Goal: Task Accomplishment & Management: Complete application form

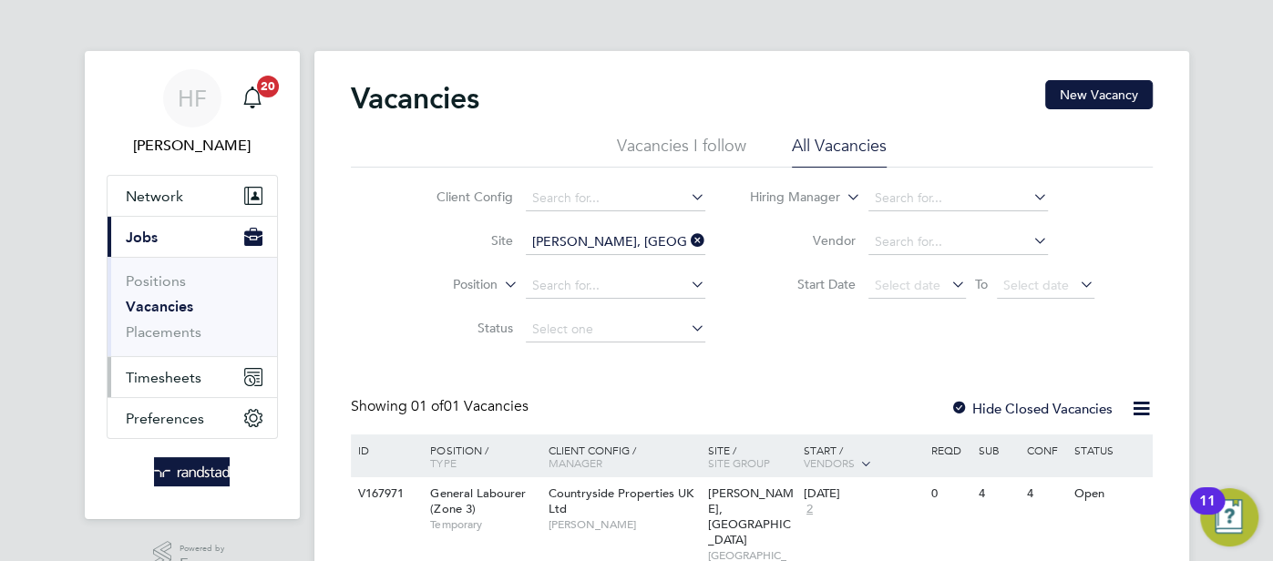
click at [159, 380] on span "Timesheets" at bounding box center [164, 377] width 76 height 17
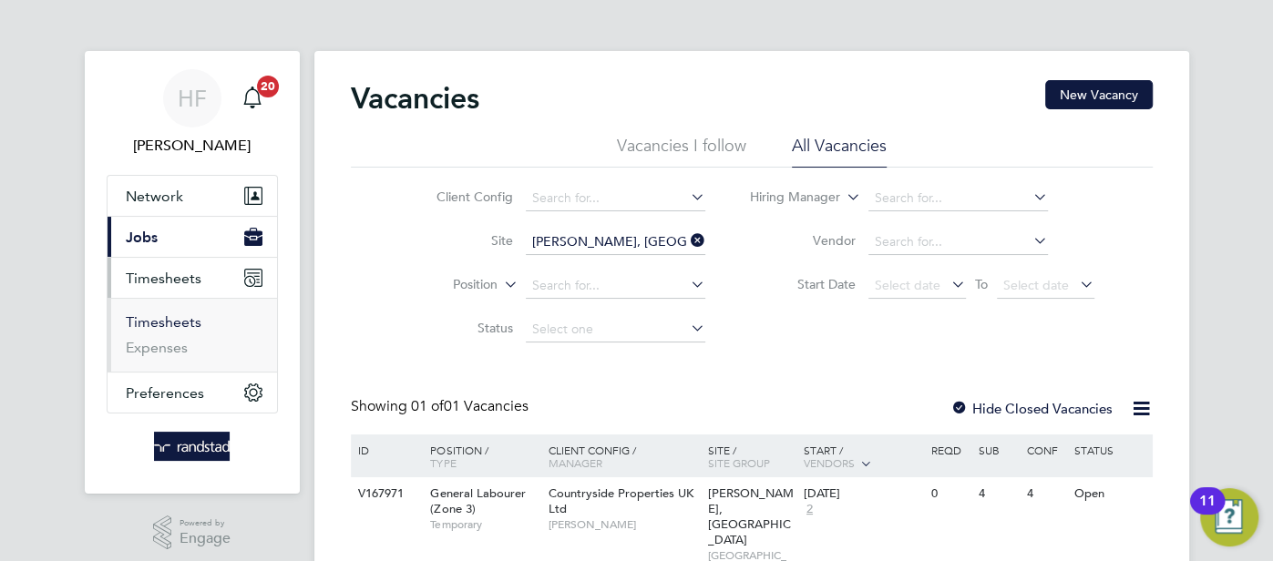
click at [170, 317] on link "Timesheets" at bounding box center [164, 321] width 76 height 17
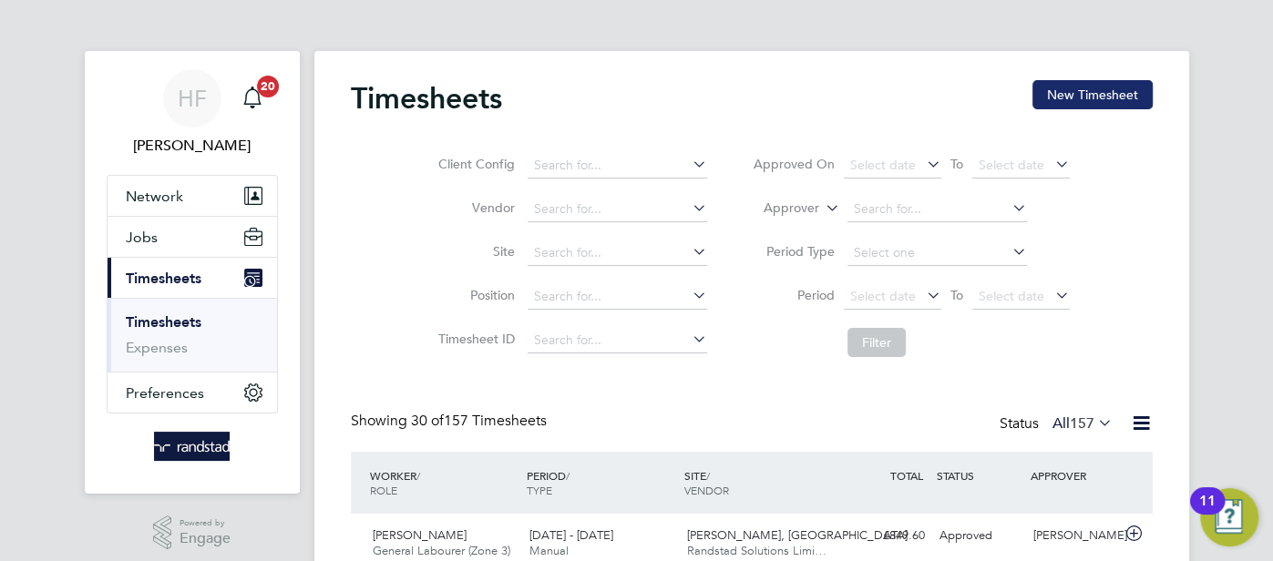
click at [1055, 87] on button "New Timesheet" at bounding box center [1092, 94] width 120 height 29
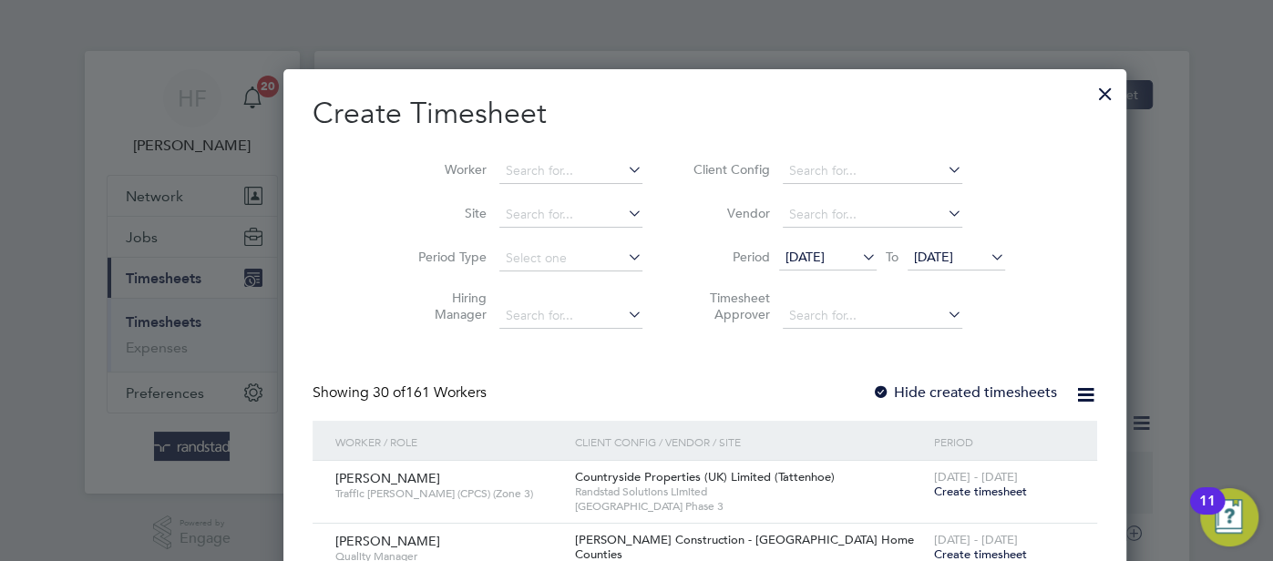
click at [624, 170] on icon at bounding box center [624, 170] width 0 height 26
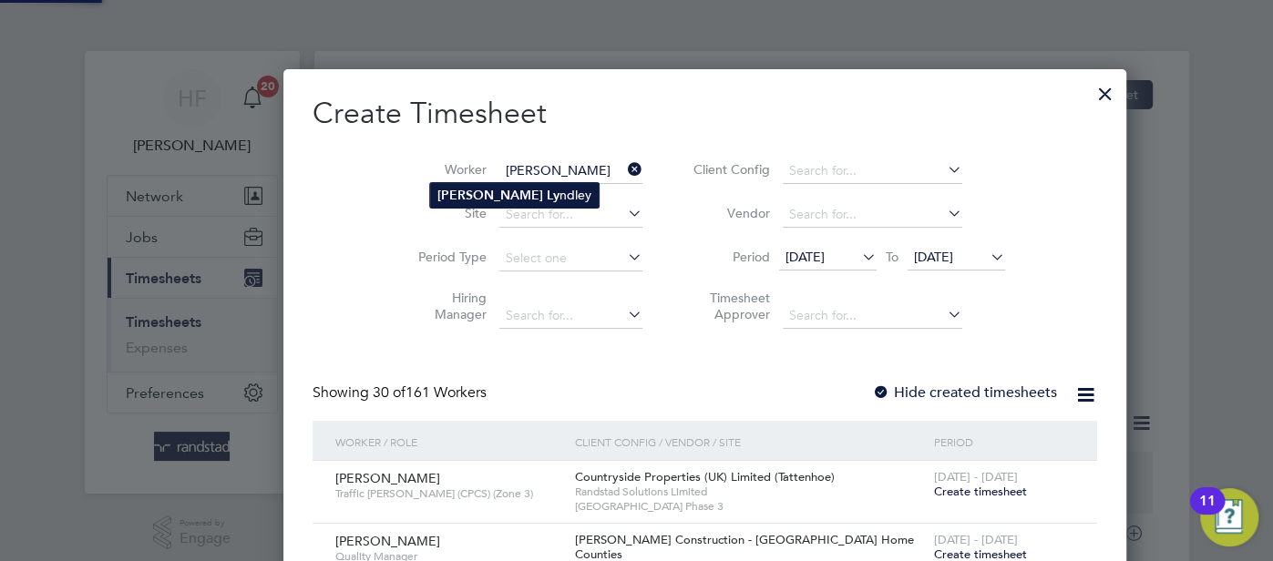
click at [526, 196] on li "Robert Ly ndley" at bounding box center [514, 195] width 169 height 25
type input "[PERSON_NAME]"
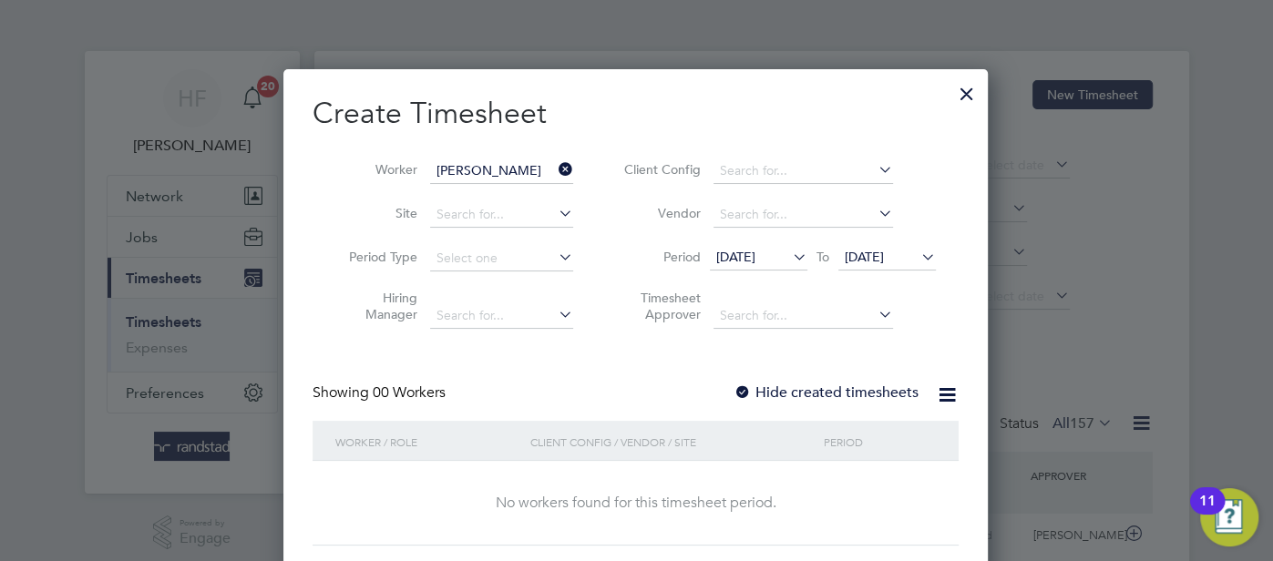
click at [768, 385] on label "Hide created timesheets" at bounding box center [825, 393] width 185 height 18
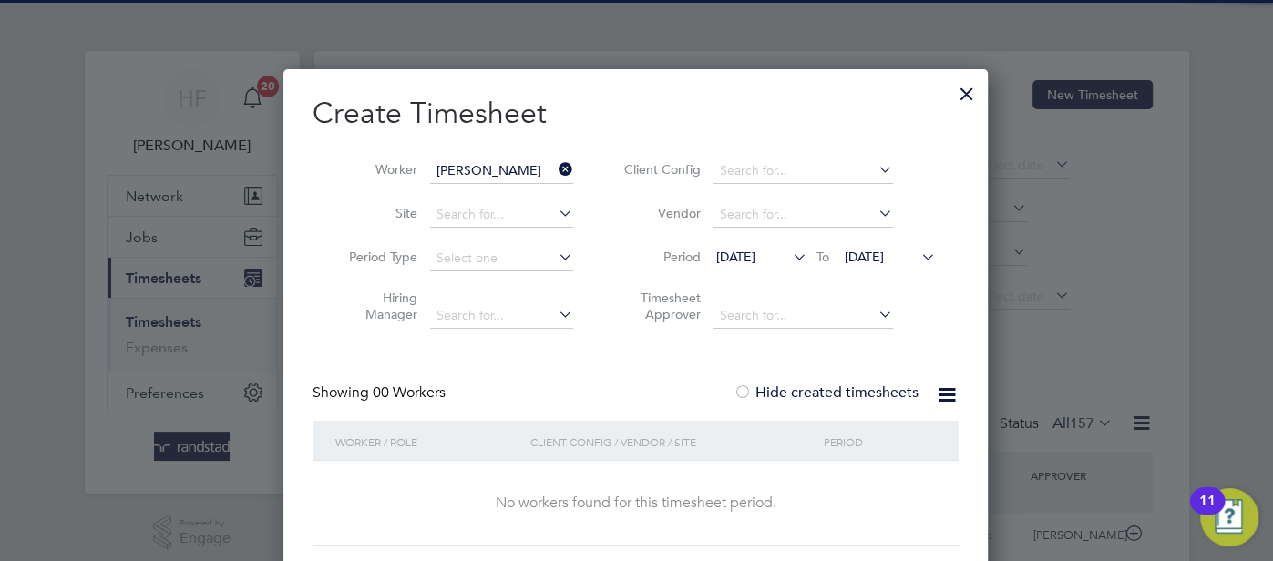
click at [768, 385] on label "Hide created timesheets" at bounding box center [825, 393] width 185 height 18
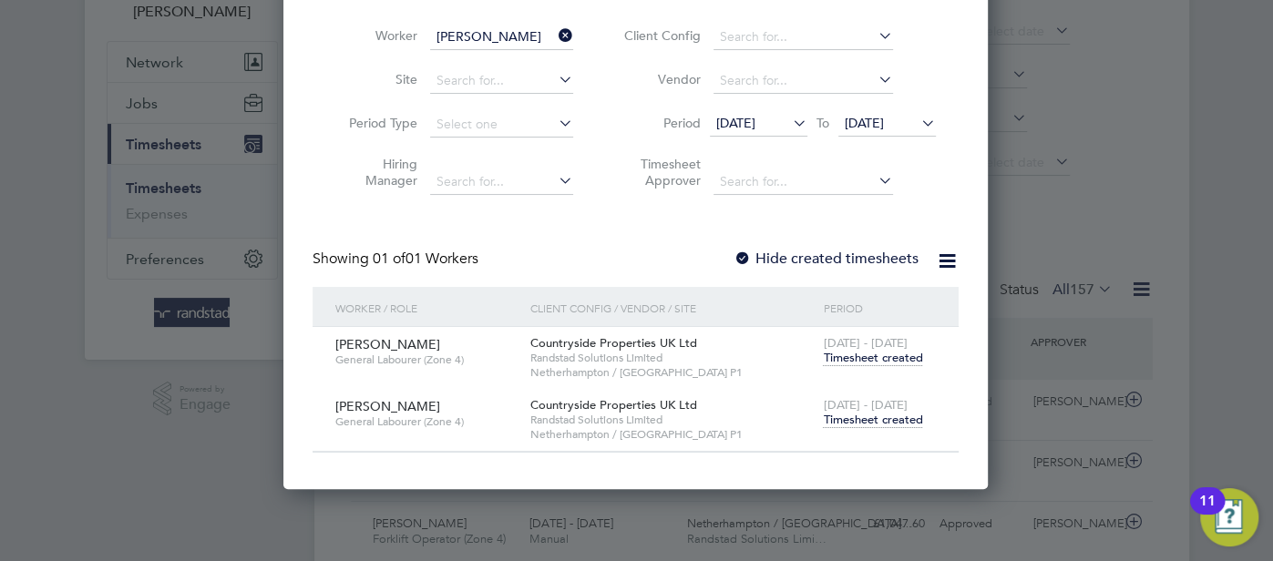
click at [832, 420] on span "Timesheet created" at bounding box center [872, 420] width 99 height 16
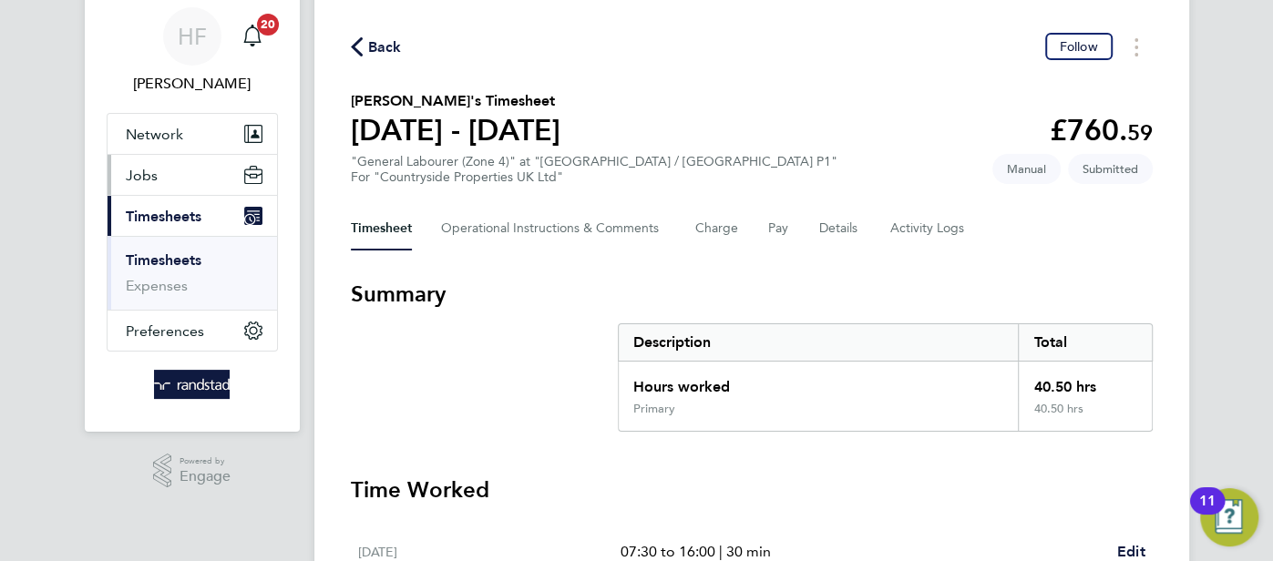
click at [182, 178] on button "Jobs" at bounding box center [192, 175] width 169 height 40
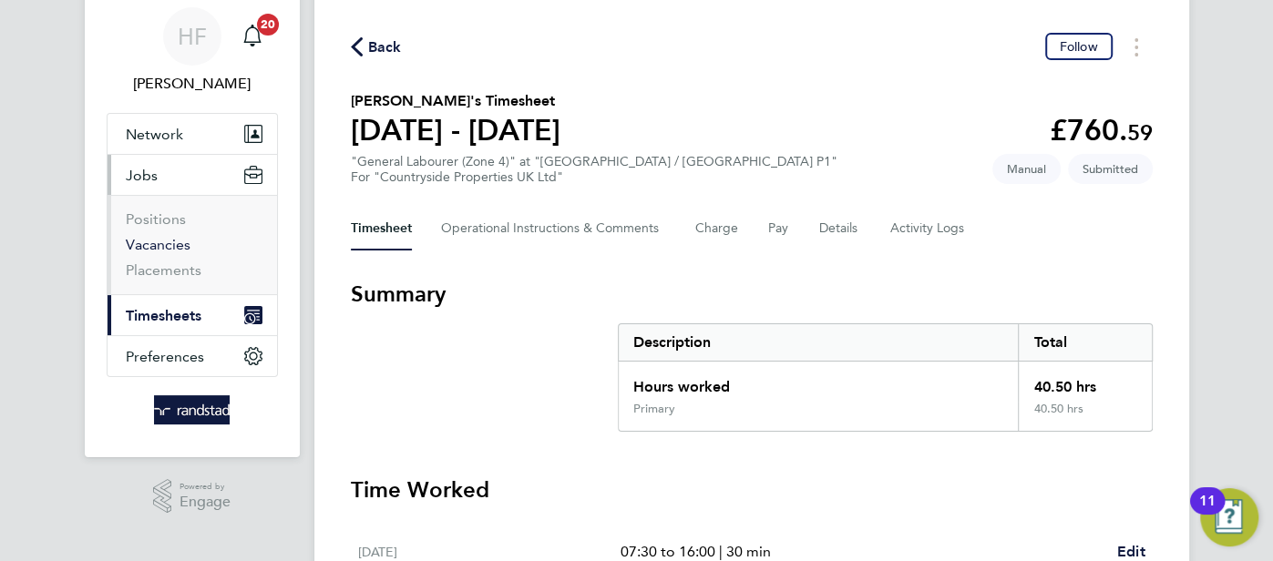
click at [155, 241] on link "Vacancies" at bounding box center [158, 244] width 65 height 17
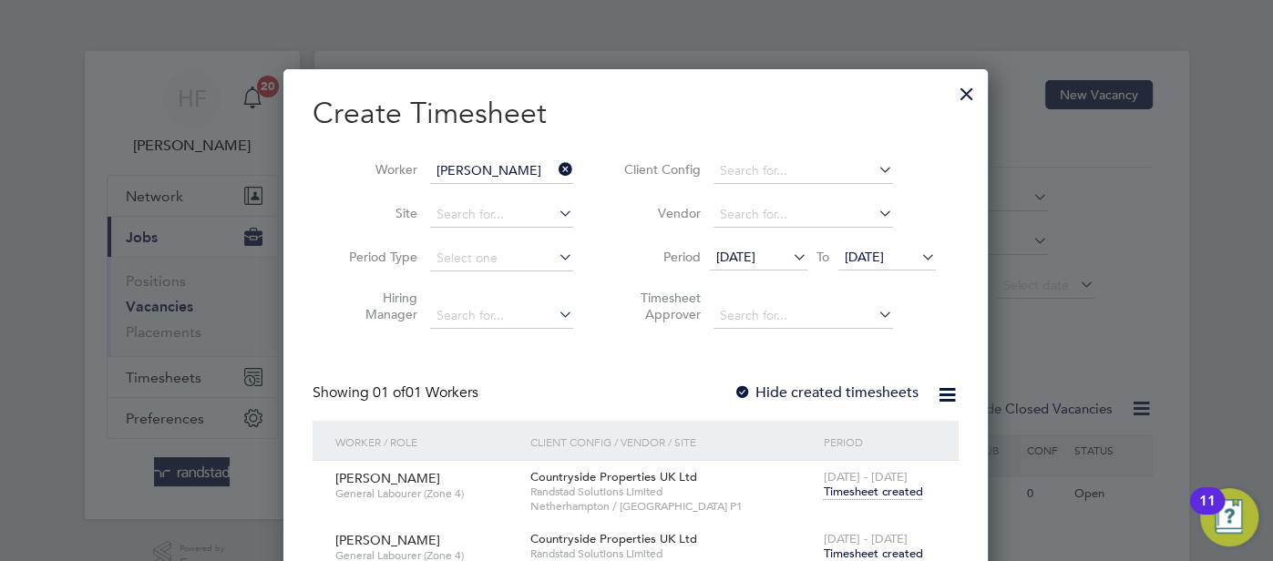
click at [964, 93] on div at bounding box center [966, 89] width 33 height 33
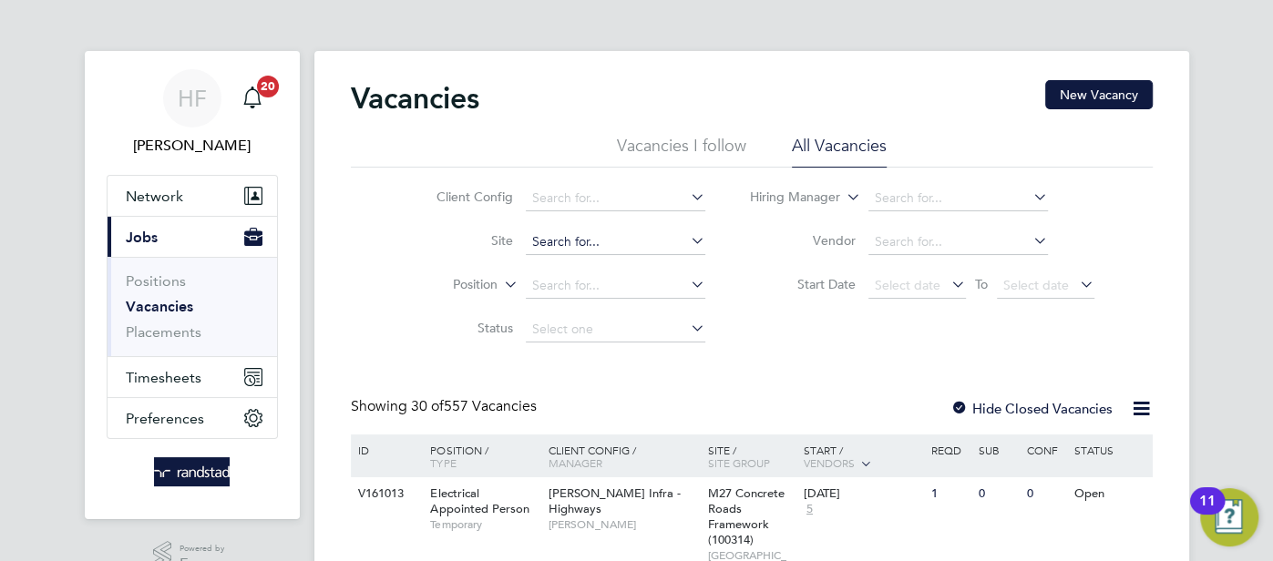
click at [573, 239] on input at bounding box center [615, 243] width 179 height 26
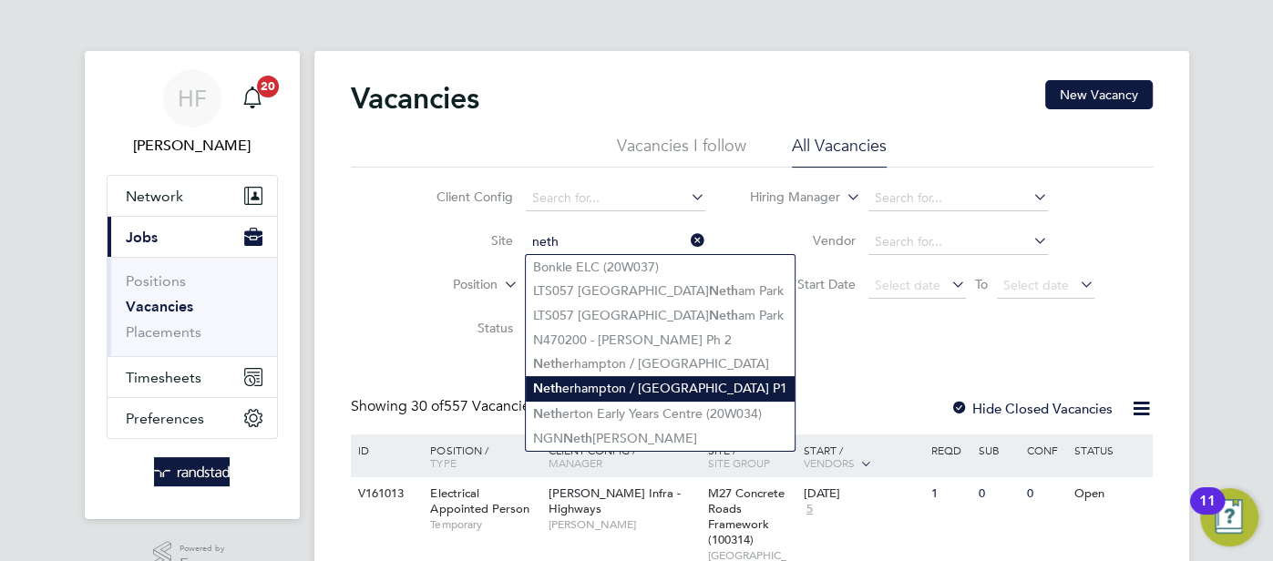
click at [549, 381] on b "Neth" at bounding box center [547, 388] width 29 height 15
type input "Netherhampton / Wilton Gate P1"
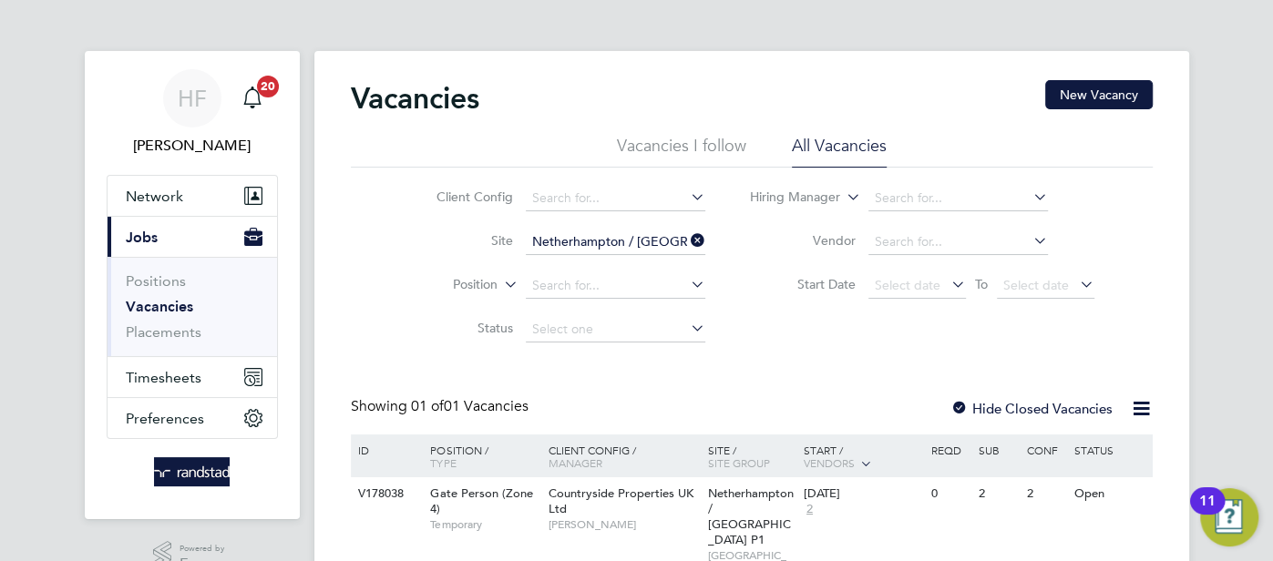
click at [985, 409] on label "Hide Closed Vacancies" at bounding box center [1031, 408] width 162 height 17
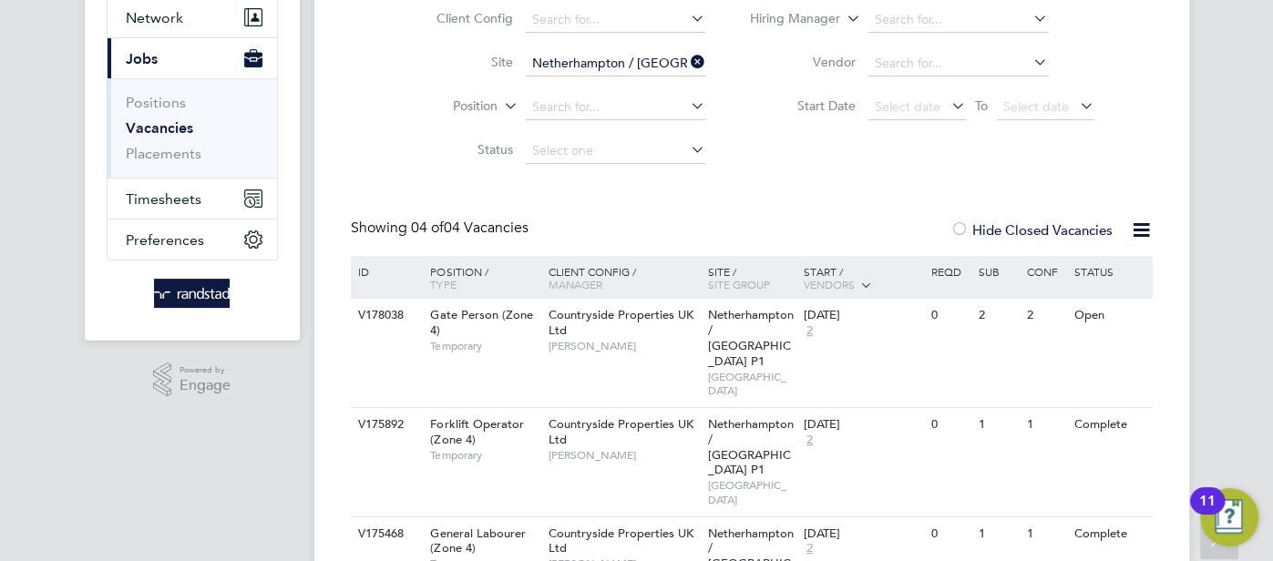
scroll to position [179, 0]
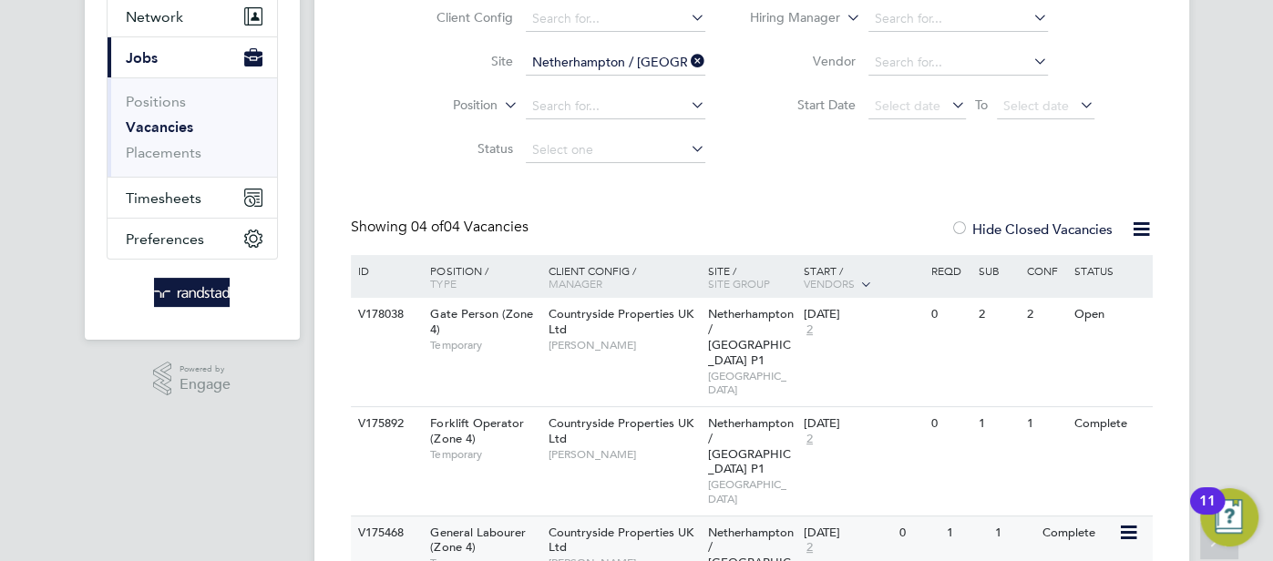
click at [666, 556] on span "Richard Colborne" at bounding box center [624, 563] width 150 height 15
click at [624, 517] on div "Countryside Properties UK Ltd Richard Colborne" at bounding box center [623, 548] width 159 height 63
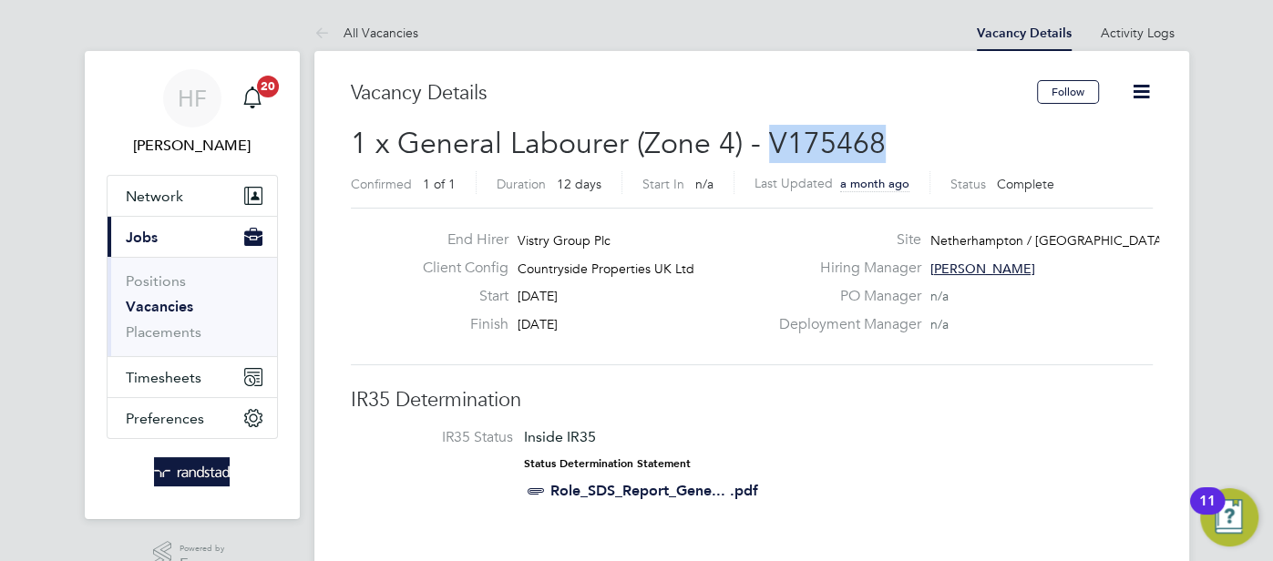
drag, startPoint x: 887, startPoint y: 133, endPoint x: 768, endPoint y: 130, distance: 119.4
click at [768, 130] on h2 "1 x General Labourer (Zone 4) - V175468 Confirmed 1 of 1 Duration 12 days Start…" at bounding box center [752, 163] width 802 height 77
copy span "V175468"
click at [354, 25] on link "All Vacancies" at bounding box center [366, 33] width 104 height 16
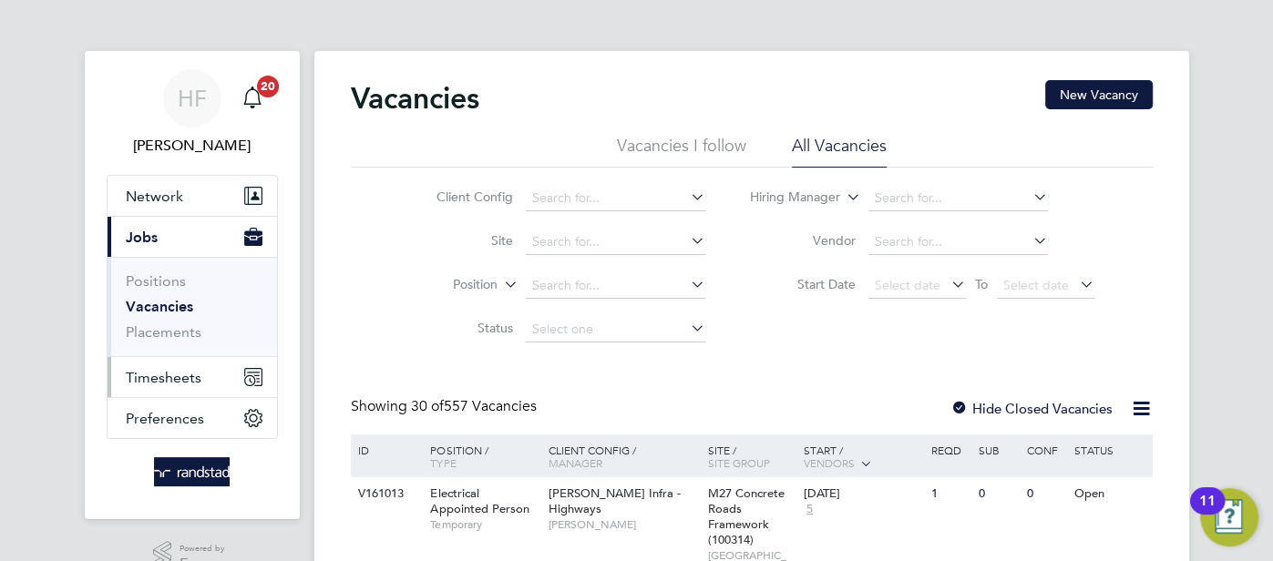
click at [149, 378] on span "Timesheets" at bounding box center [164, 377] width 76 height 17
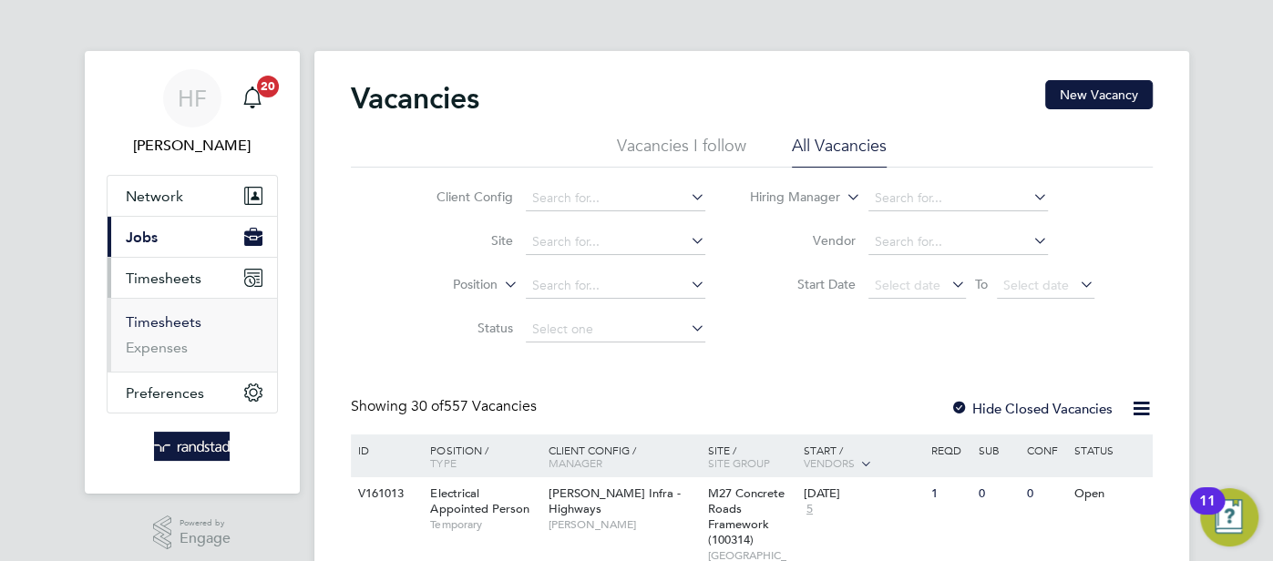
click at [157, 320] on link "Timesheets" at bounding box center [164, 321] width 76 height 17
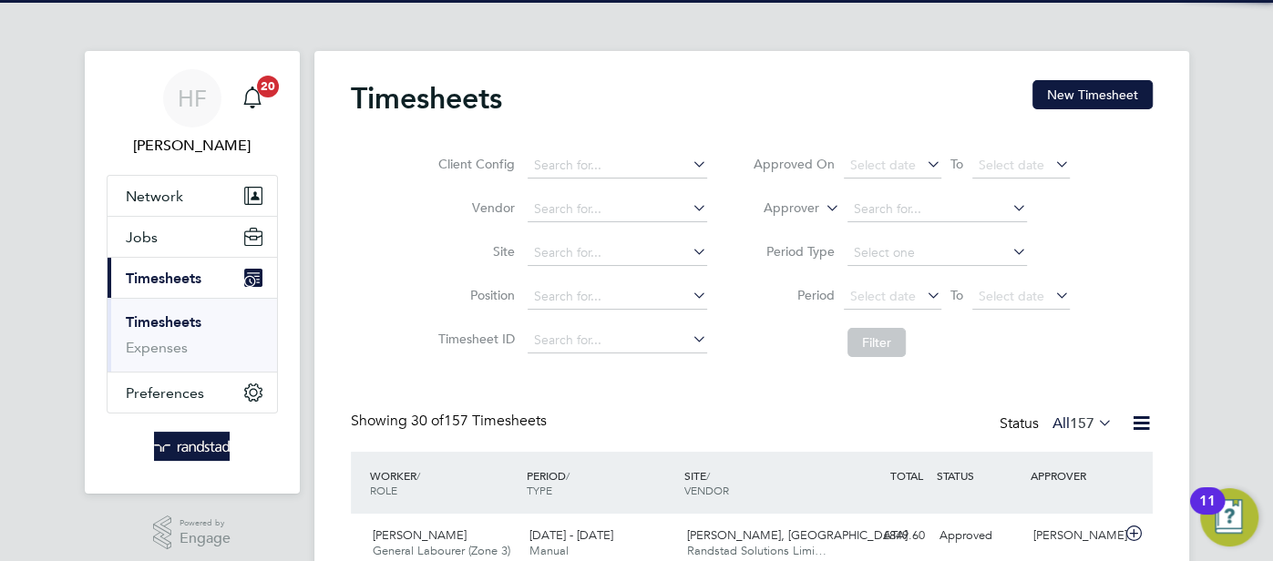
scroll to position [46, 158]
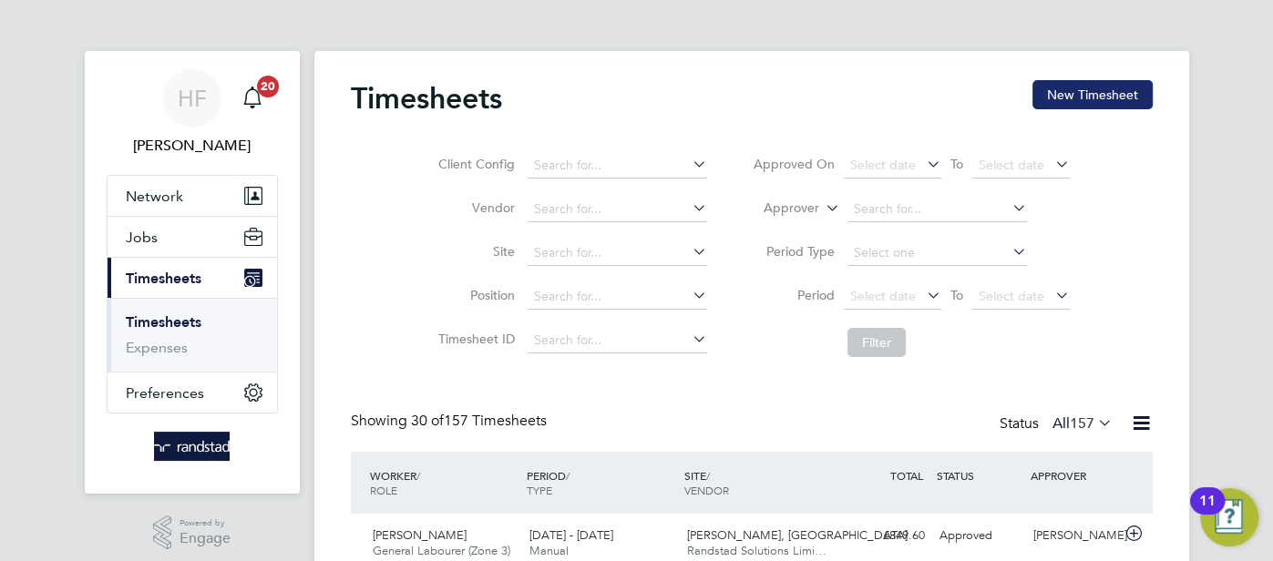
click at [1062, 106] on button "New Timesheet" at bounding box center [1092, 94] width 120 height 29
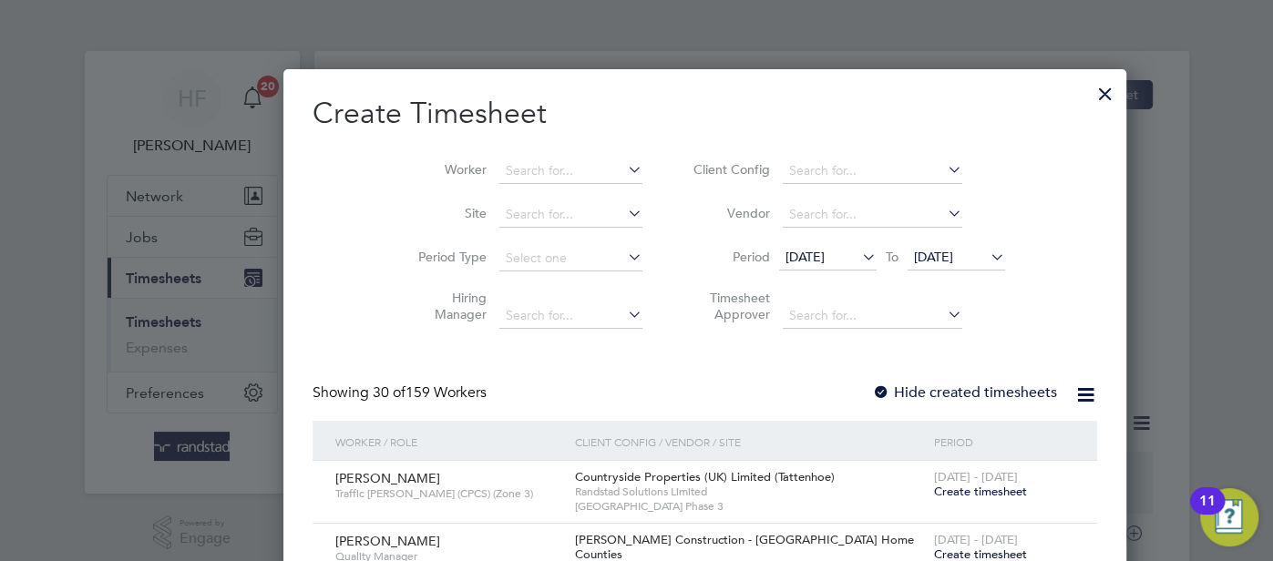
click at [624, 174] on icon at bounding box center [624, 170] width 0 height 26
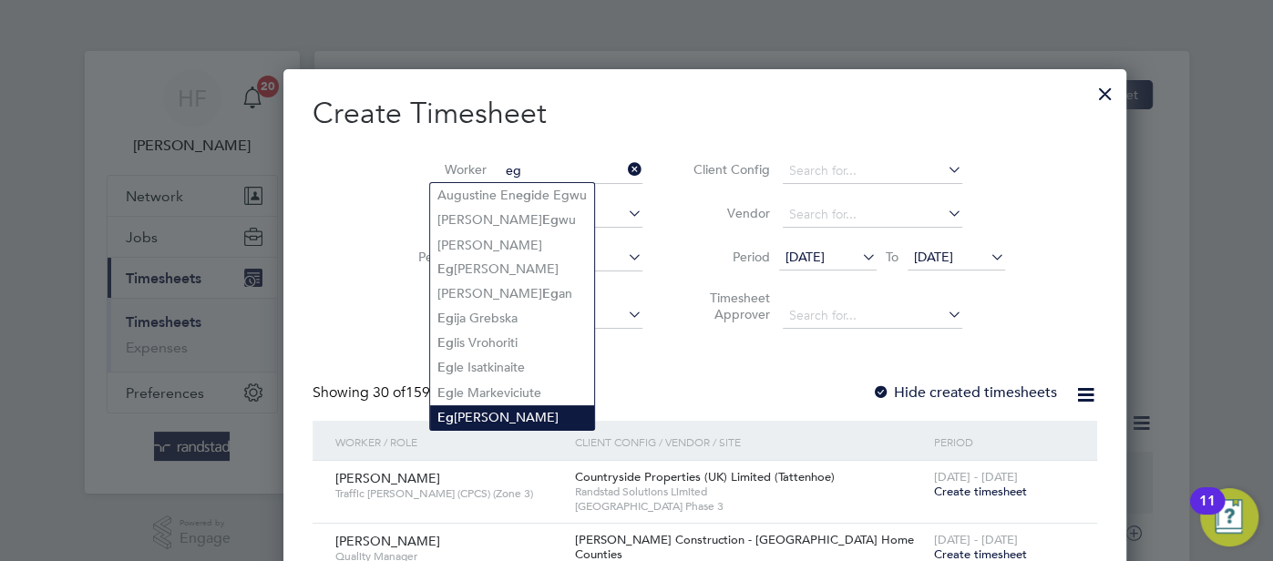
click at [523, 414] on li "Eg idijus Pranckevicius" at bounding box center [512, 417] width 164 height 25
type input "Egidijus Pranckevicius"
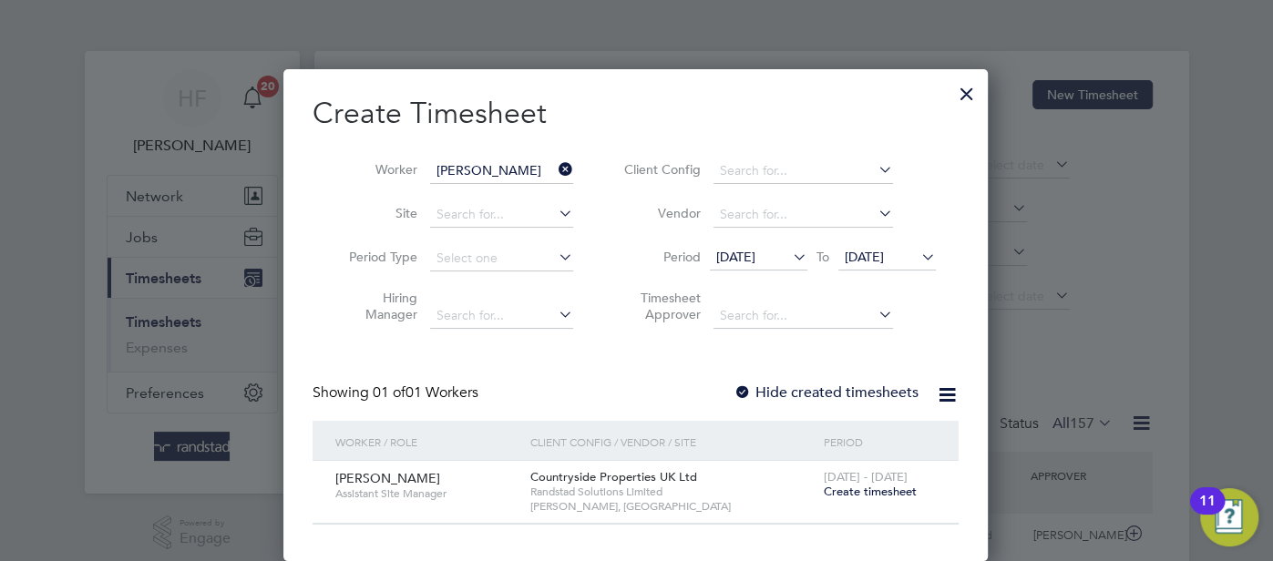
click at [858, 495] on span "Create timesheet" at bounding box center [869, 491] width 93 height 15
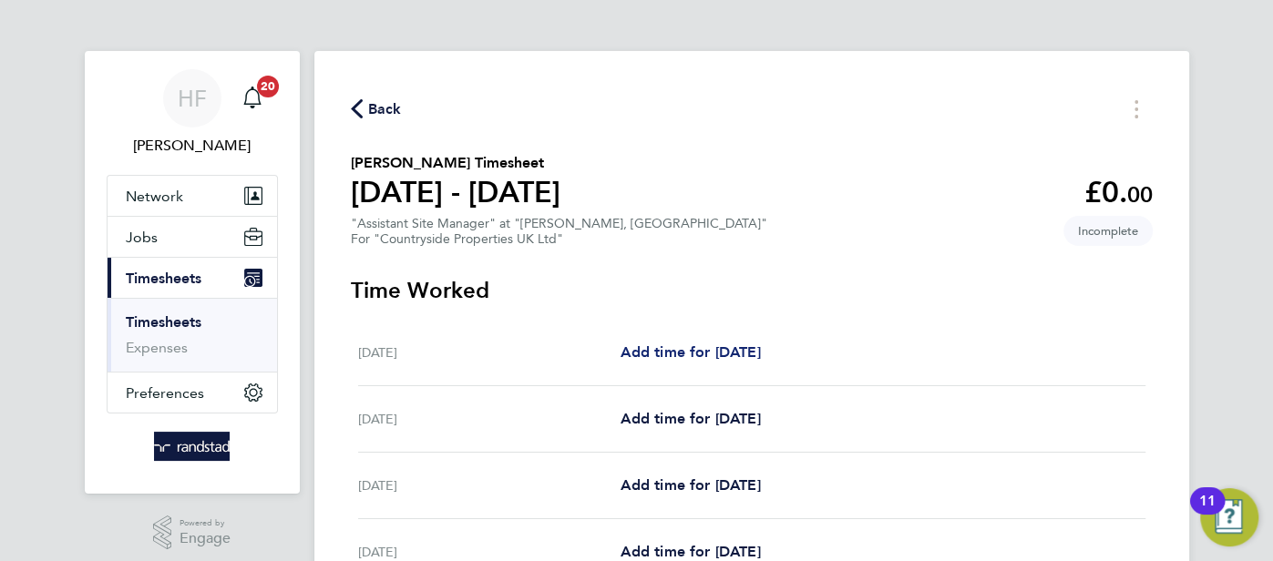
click at [680, 357] on span "Add time for Mon 04 Aug" at bounding box center [690, 352] width 140 height 17
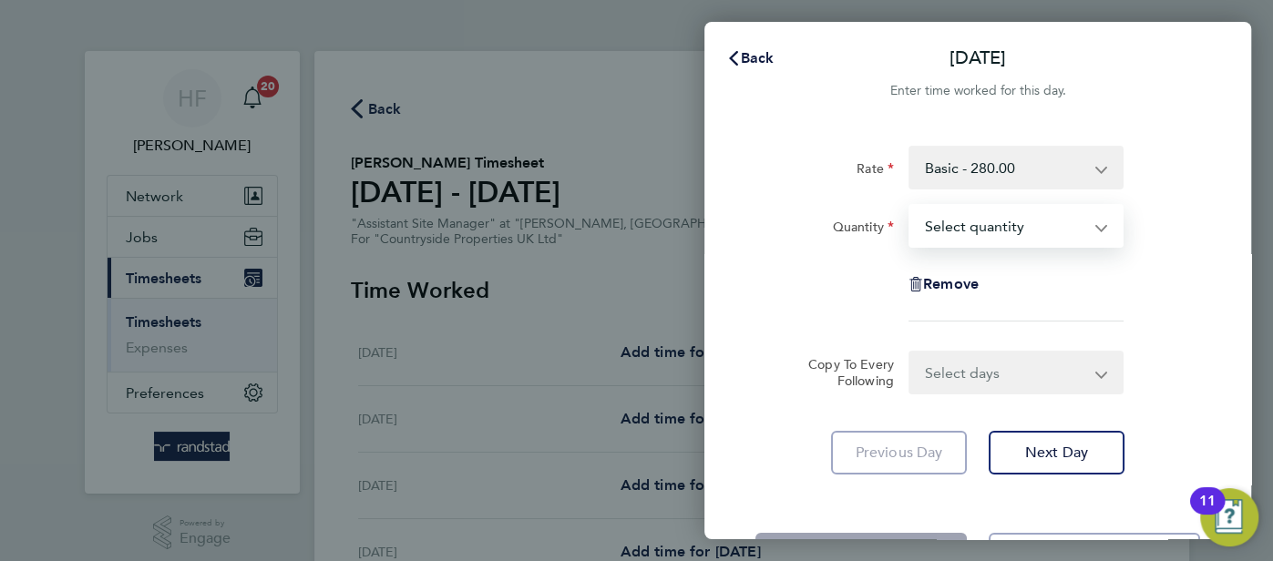
click at [948, 241] on select "Select quantity 0.5 1" at bounding box center [1005, 226] width 190 height 40
select select "1"
click at [910, 206] on select "Select quantity 0.5 1" at bounding box center [1005, 226] width 190 height 40
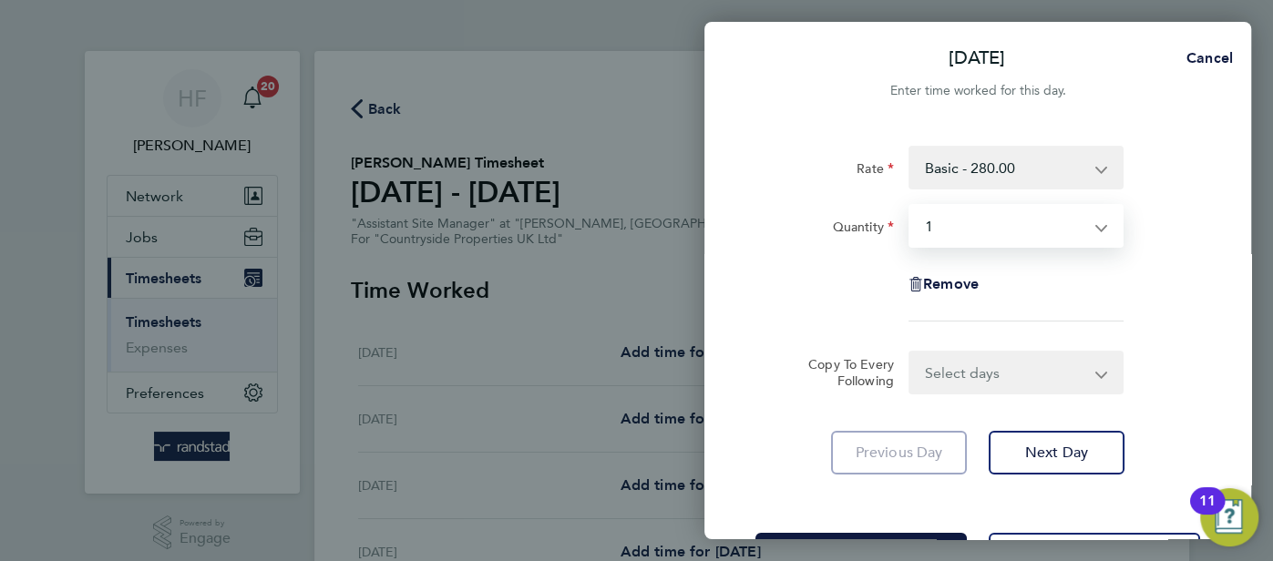
click at [1144, 333] on app-timesheet-line-form-group "Rate Basic - 280.00 Quantity Select quantity 0.5 1 Remove" at bounding box center [977, 241] width 445 height 190
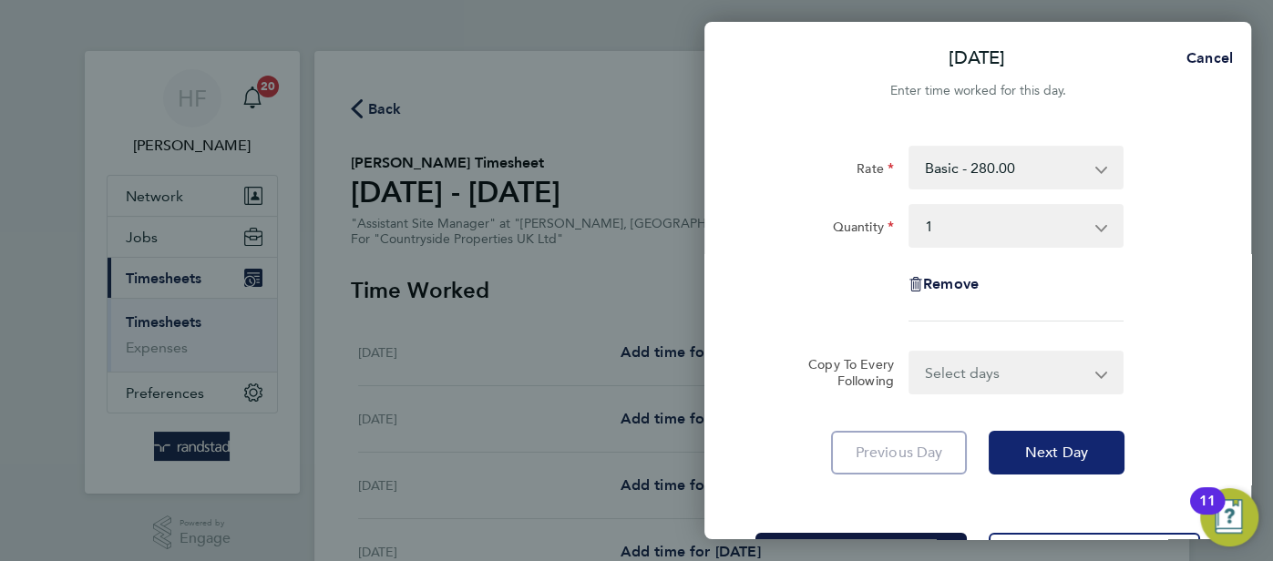
click at [1065, 446] on span "Next Day" at bounding box center [1056, 453] width 63 height 18
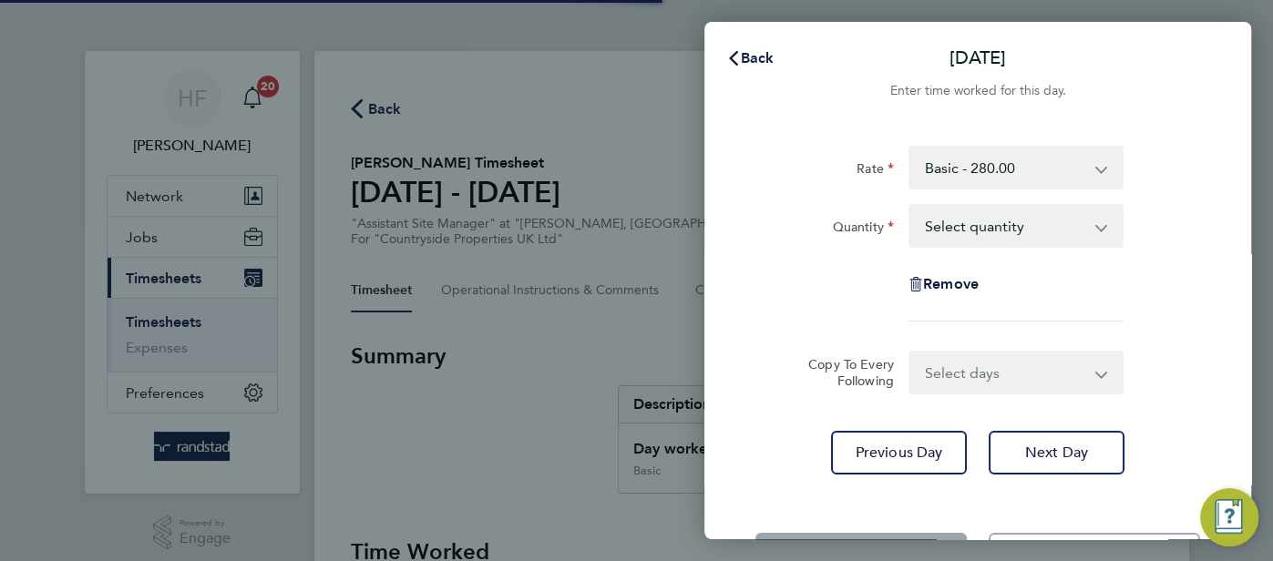
click at [956, 223] on select "Select quantity 0.5 1" at bounding box center [1005, 226] width 190 height 40
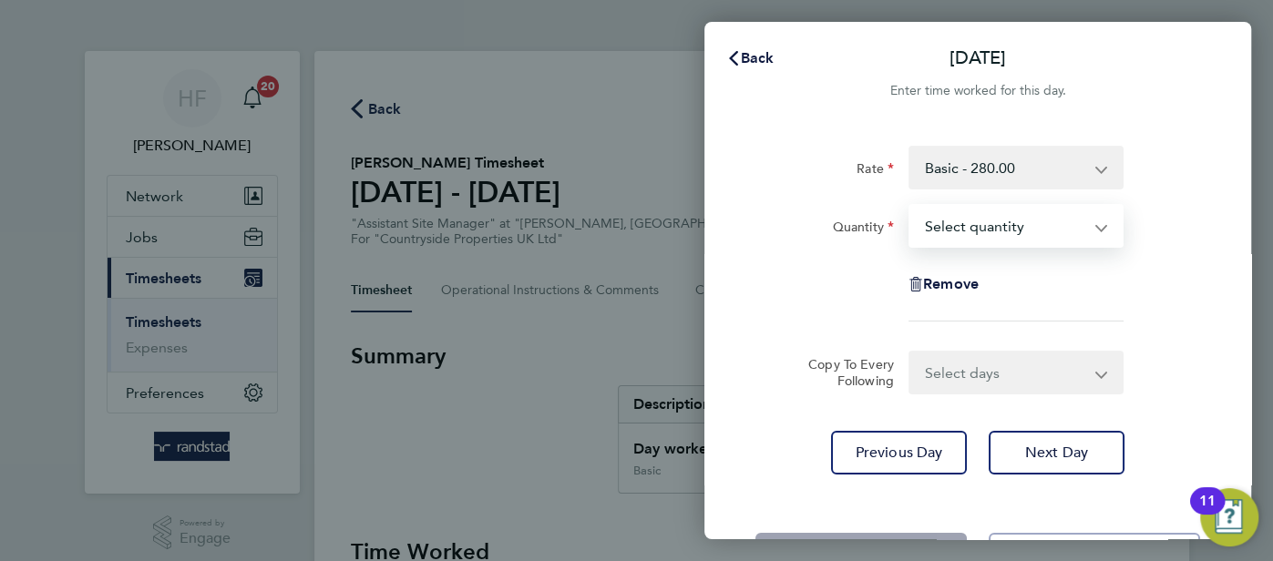
select select "1"
click at [910, 206] on select "Select quantity 0.5 1" at bounding box center [1005, 226] width 190 height 40
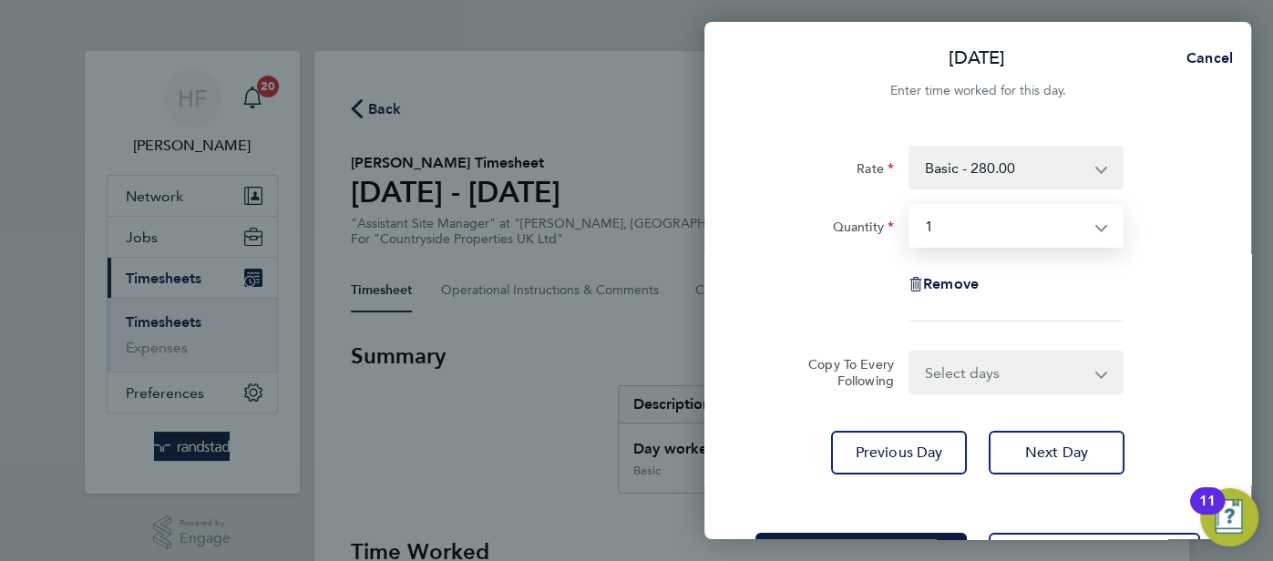
click at [1135, 330] on app-timesheet-line-form-group "Rate Basic - 280.00 Quantity Select quantity 0.5 1 Remove" at bounding box center [977, 241] width 445 height 190
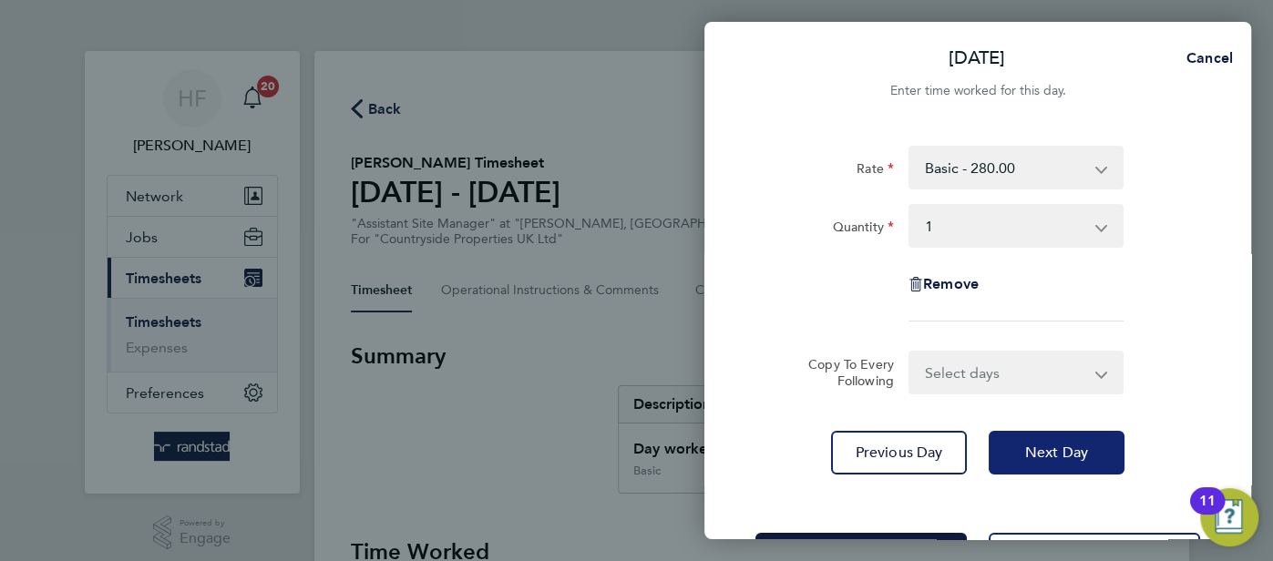
click at [1080, 455] on span "Next Day" at bounding box center [1056, 453] width 63 height 18
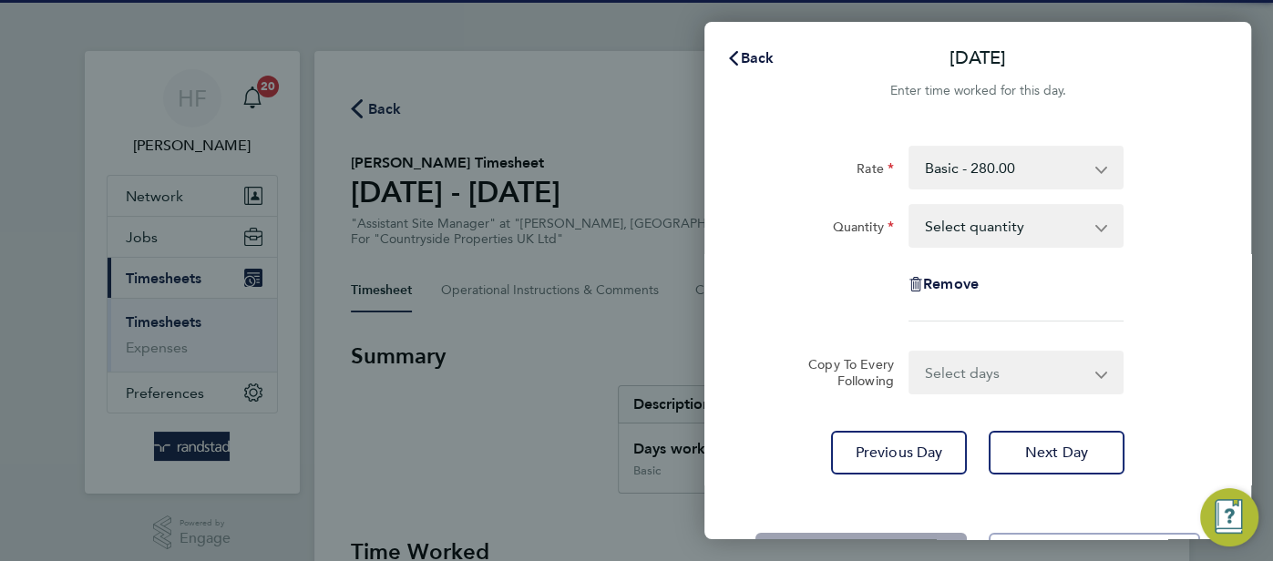
click at [983, 217] on select "Select quantity 0.5 1" at bounding box center [1005, 226] width 190 height 40
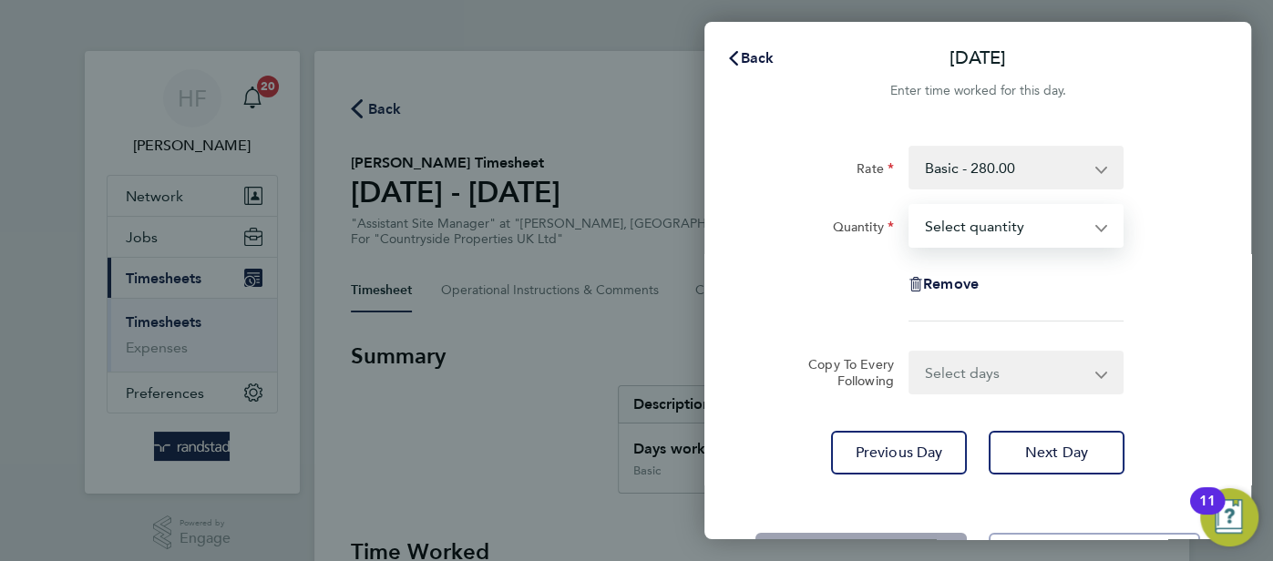
select select "1"
click at [910, 206] on select "Select quantity 0.5 1" at bounding box center [1005, 226] width 190 height 40
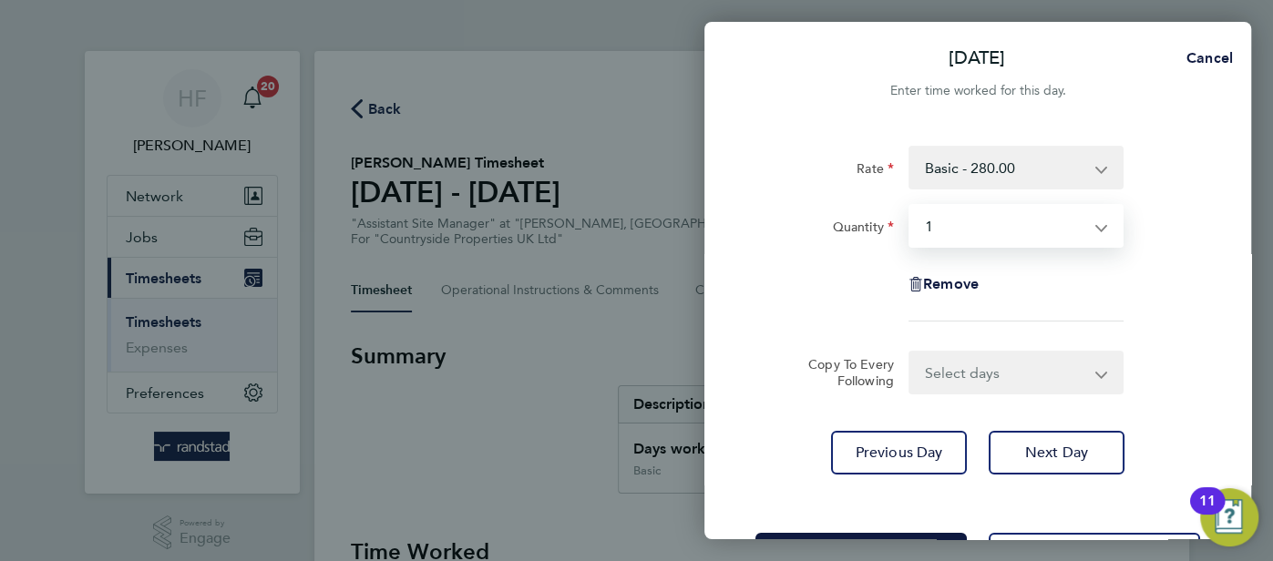
click at [1147, 340] on form "Rate Basic - 280.00 Quantity Select quantity 0.5 1 Remove Copy To Every Followi…" at bounding box center [977, 270] width 445 height 249
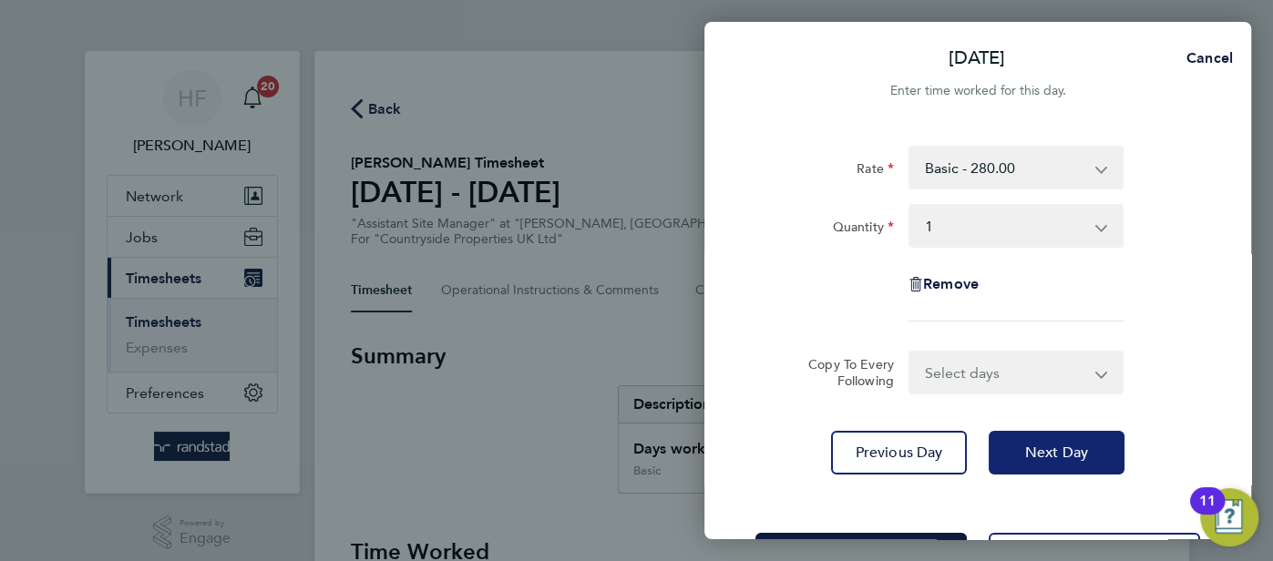
click at [1061, 457] on span "Next Day" at bounding box center [1056, 453] width 63 height 18
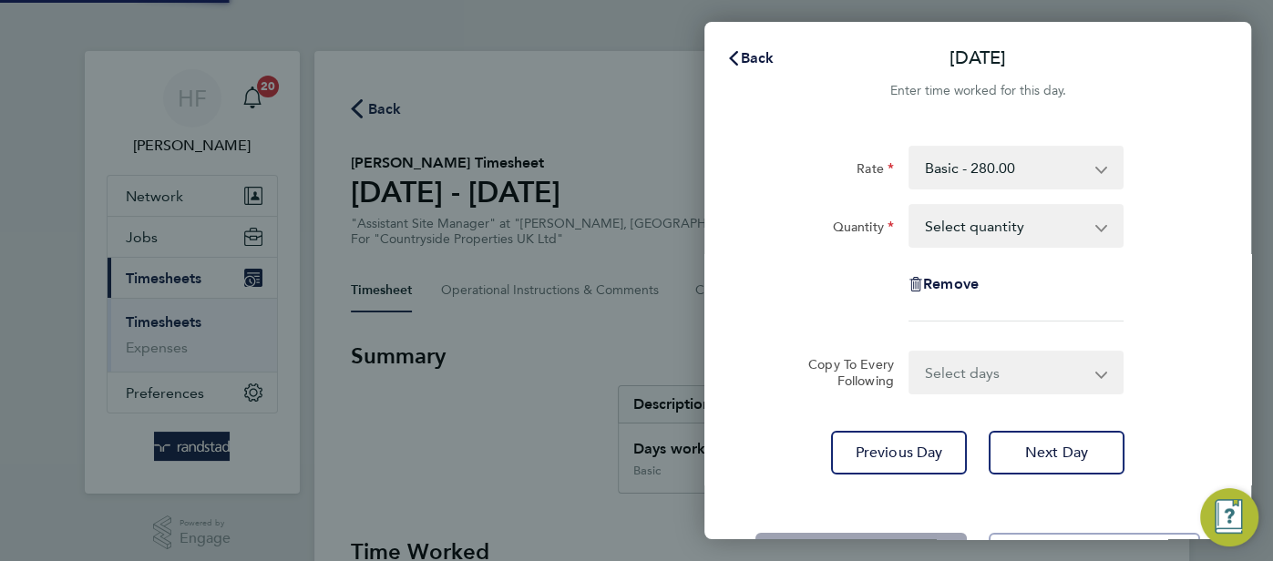
click at [949, 221] on select "Select quantity 0.5 1" at bounding box center [1005, 226] width 190 height 40
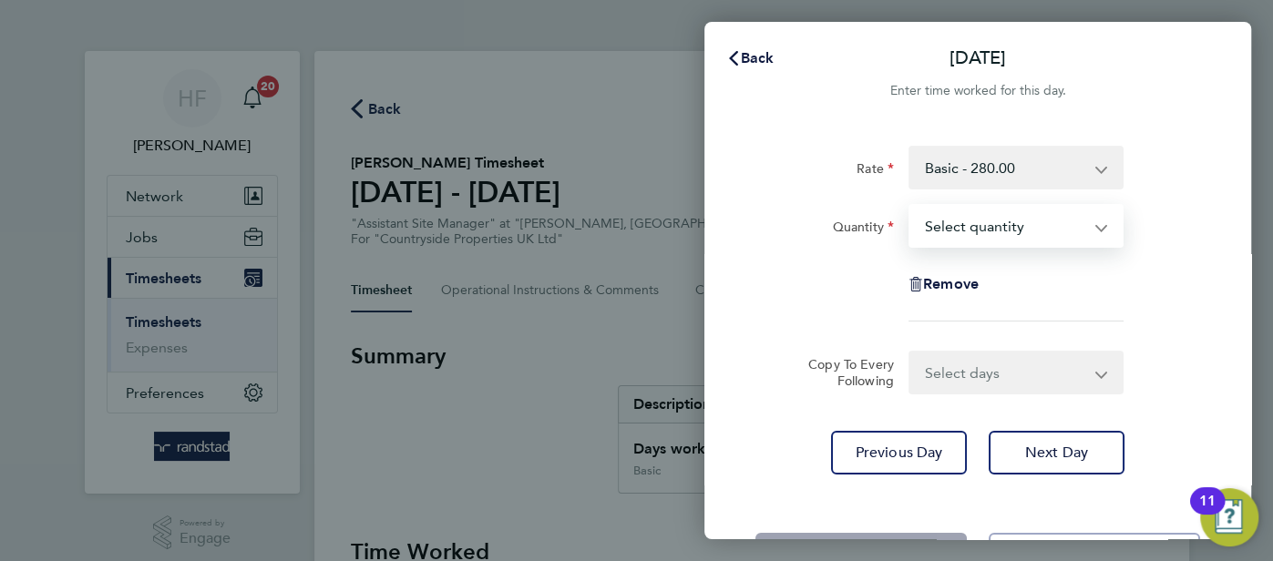
select select "1"
click at [910, 206] on select "Select quantity 0.5 1" at bounding box center [1005, 226] width 190 height 40
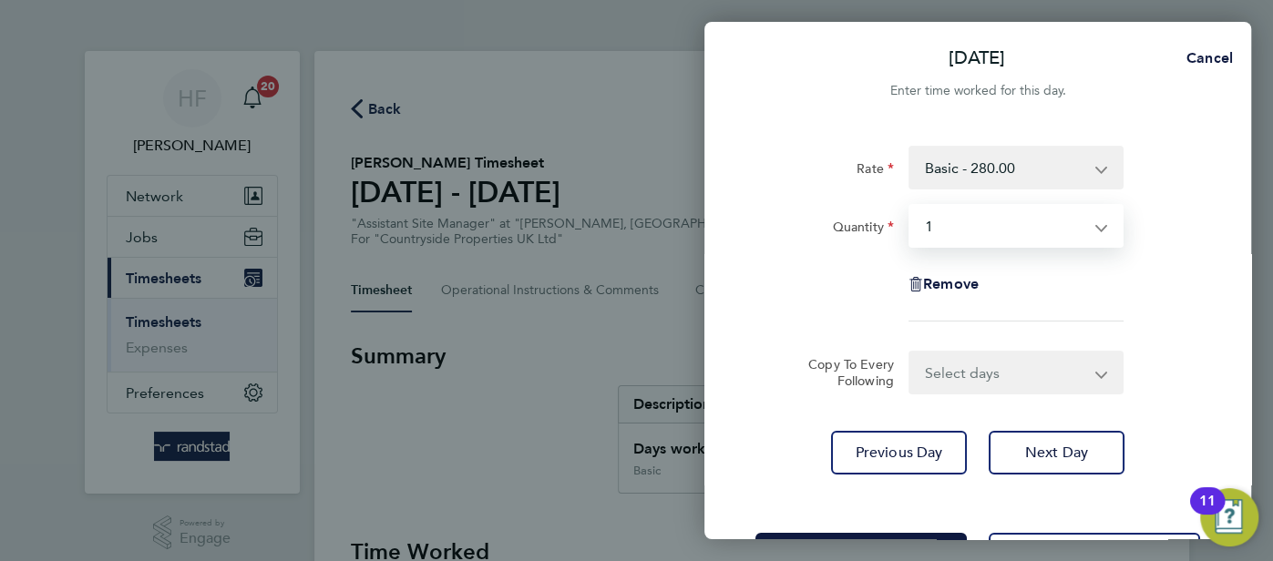
click at [1146, 333] on app-timesheet-line-form-group "Rate Basic - 280.00 Quantity Select quantity 0.5 1 Remove" at bounding box center [977, 241] width 445 height 190
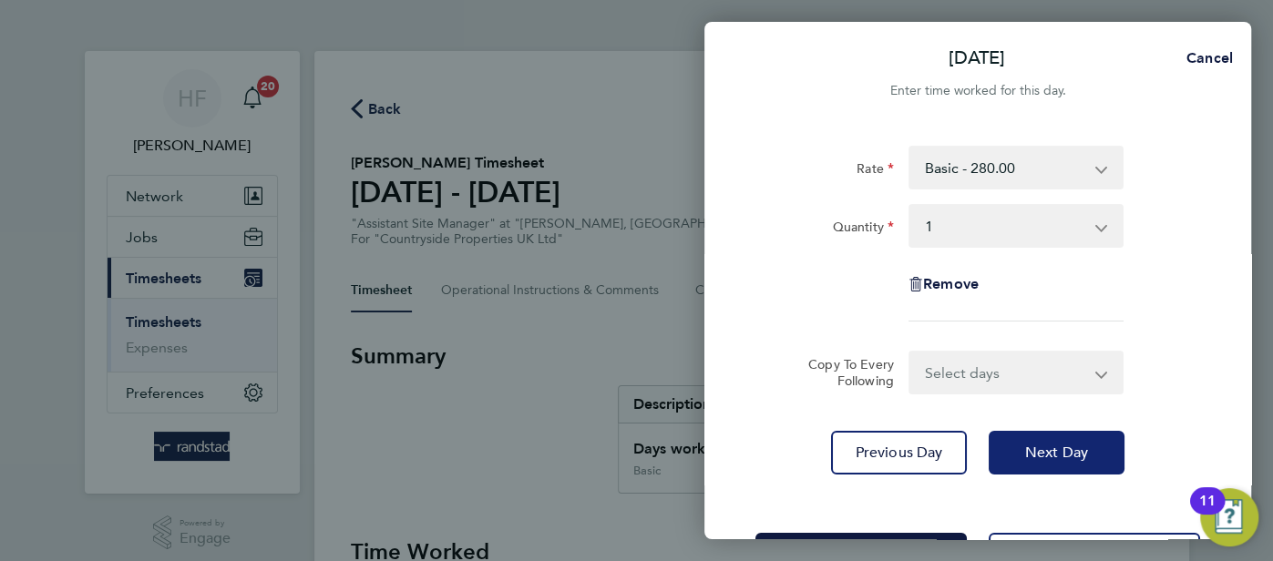
click at [1077, 445] on span "Next Day" at bounding box center [1056, 453] width 63 height 18
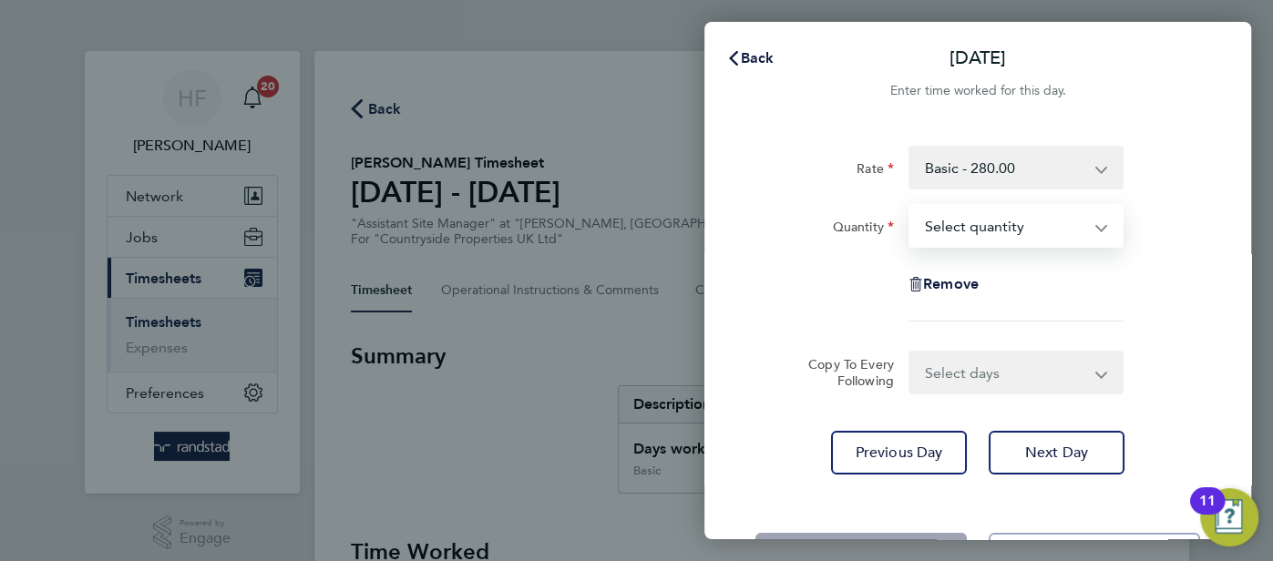
click at [1010, 221] on select "Select quantity 0.5 1" at bounding box center [1005, 226] width 190 height 40
select select "1"
click at [910, 206] on select "Select quantity 0.5 1" at bounding box center [1005, 226] width 190 height 40
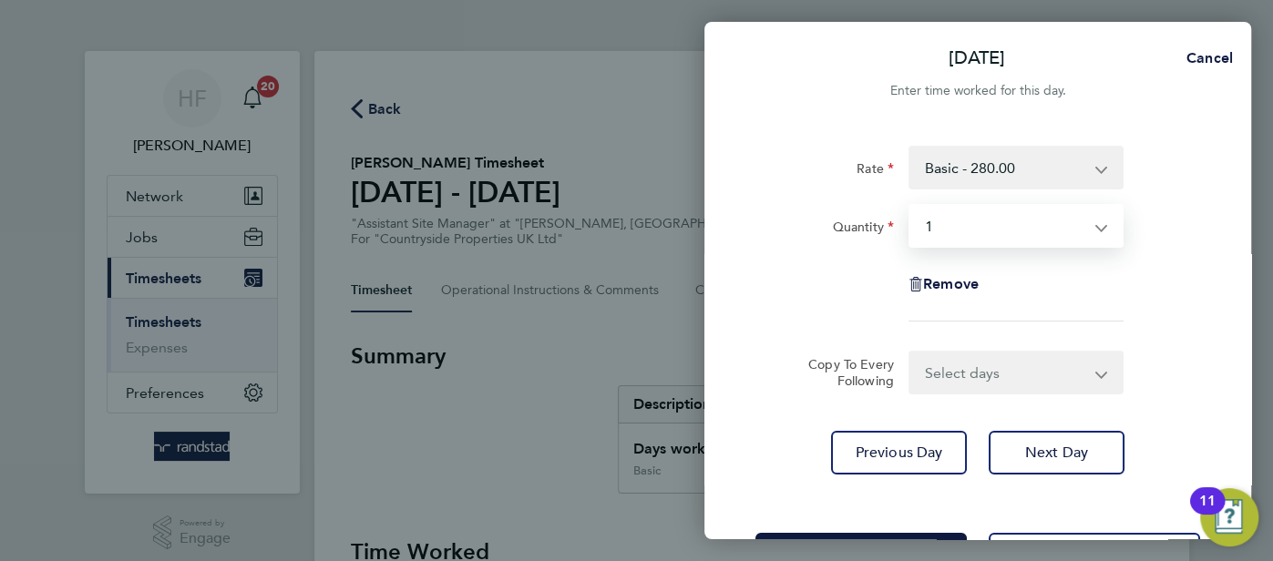
click at [1144, 363] on div "Copy To Every Following Select days Day Weekend (Sat-Sun) Saturday Sunday" at bounding box center [977, 373] width 459 height 44
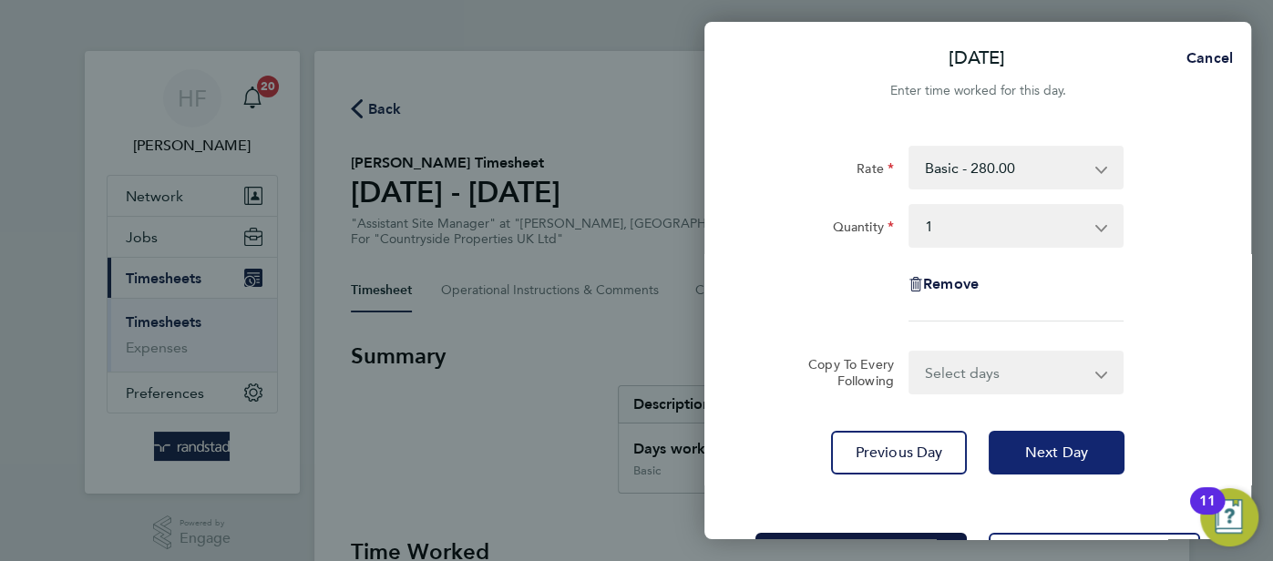
click at [1071, 446] on span "Next Day" at bounding box center [1056, 453] width 63 height 18
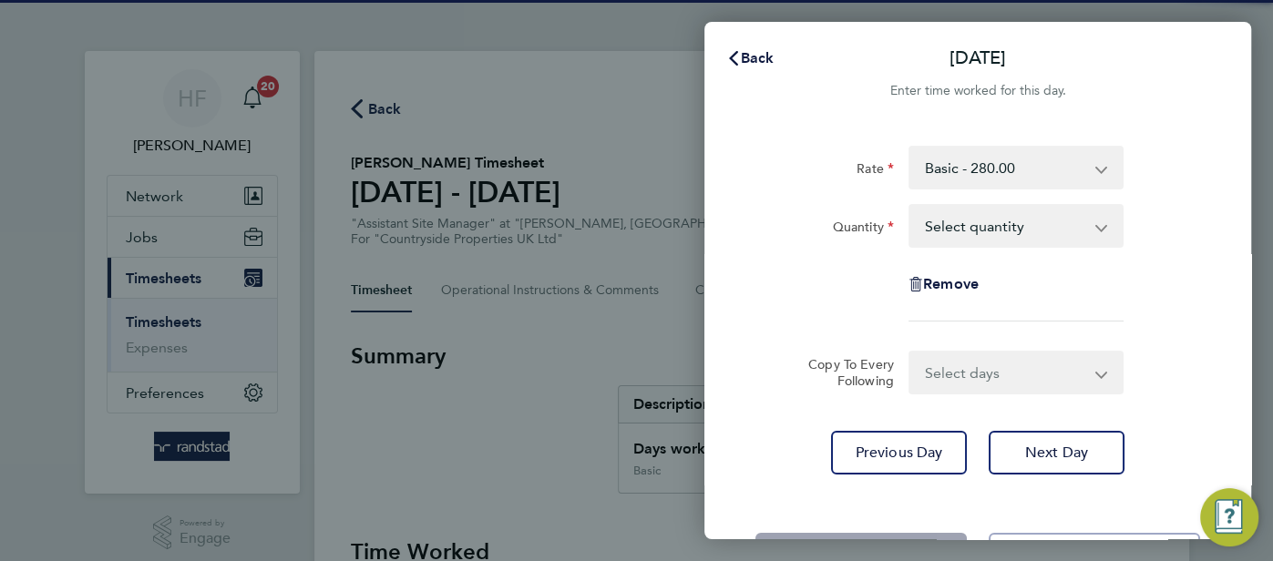
click at [972, 230] on select "Select quantity 0.5 1" at bounding box center [1005, 226] width 190 height 40
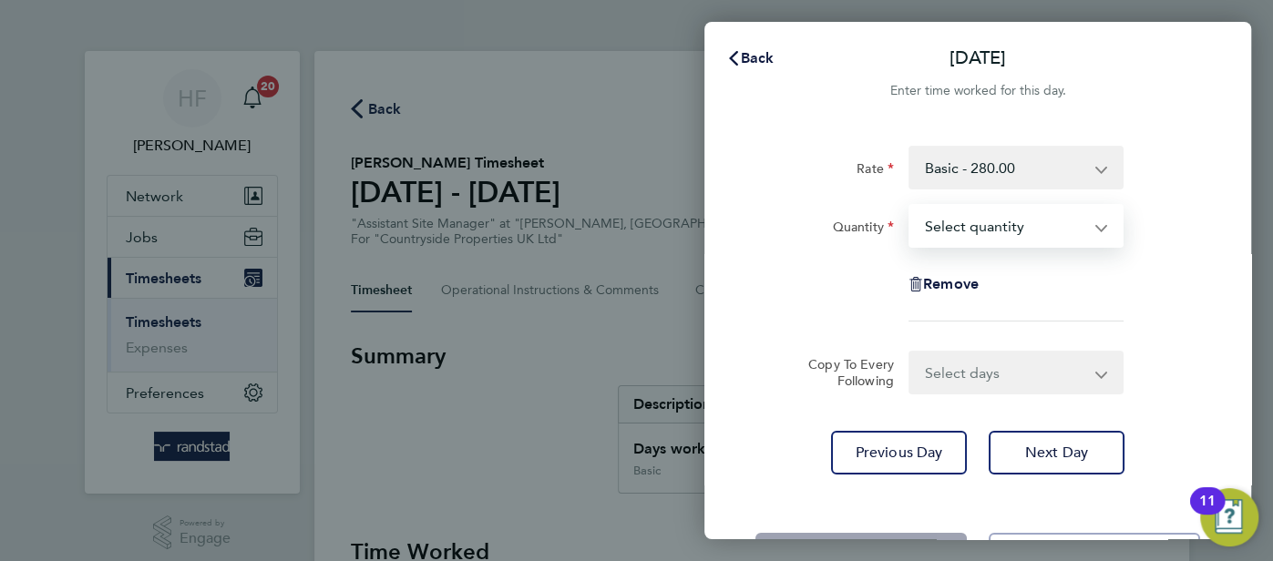
select select "1"
click at [910, 206] on select "Select quantity 0.5 1" at bounding box center [1005, 226] width 190 height 40
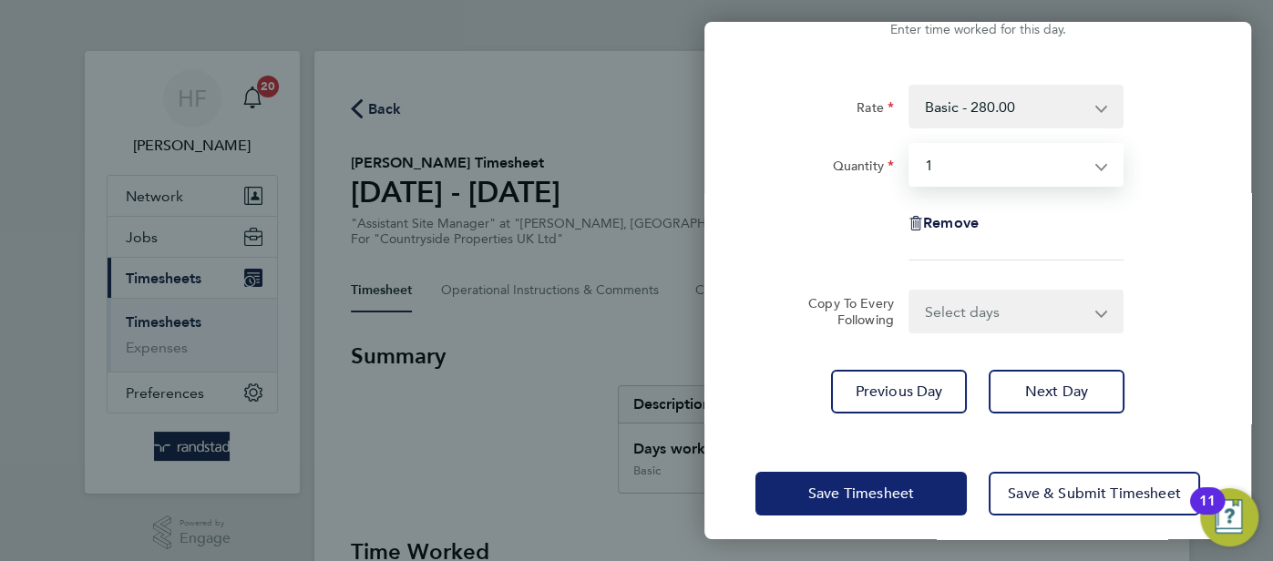
click at [826, 485] on span "Save Timesheet" at bounding box center [861, 494] width 106 height 18
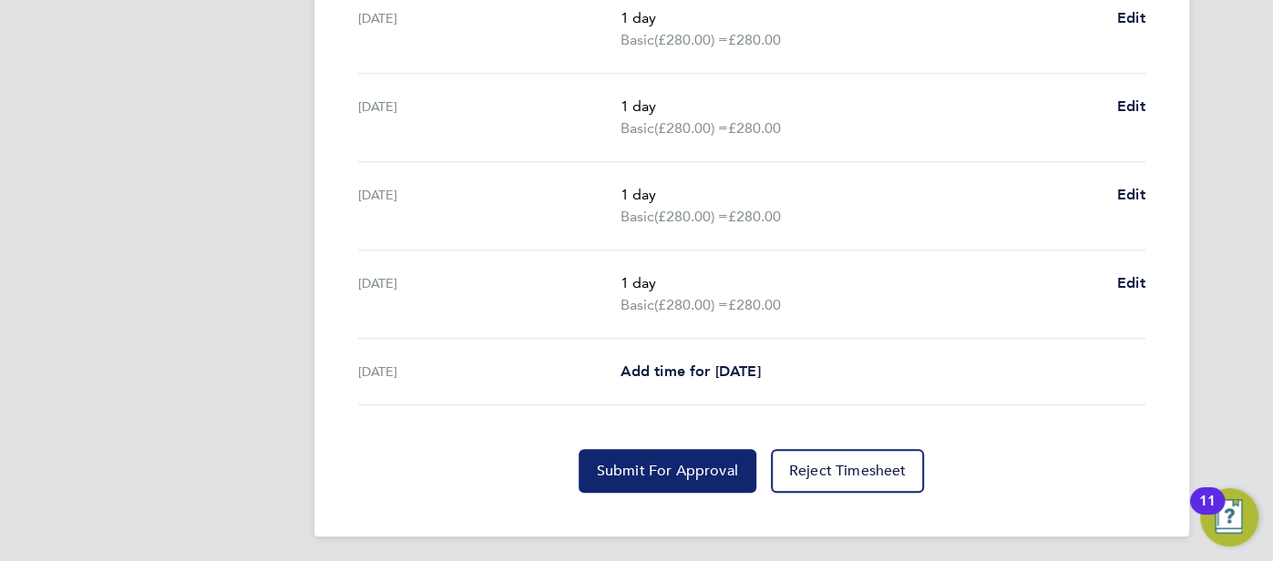
click at [627, 456] on button "Submit For Approval" at bounding box center [668, 471] width 178 height 44
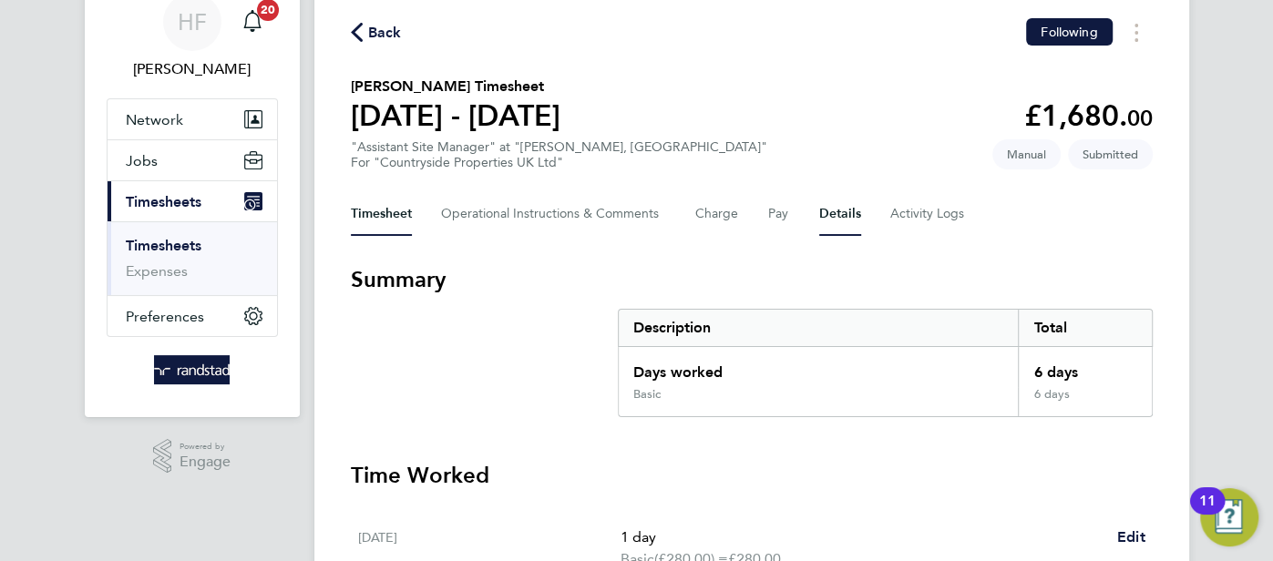
click at [843, 226] on button "Details" at bounding box center [840, 214] width 42 height 44
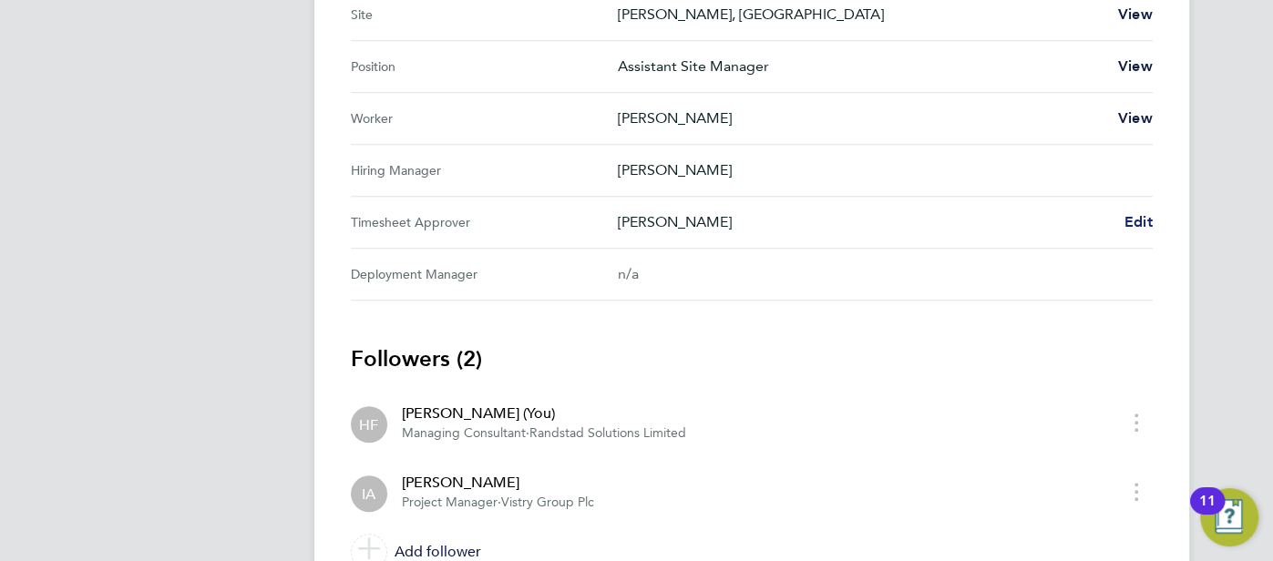
click at [1126, 218] on span "Edit" at bounding box center [1138, 221] width 28 height 17
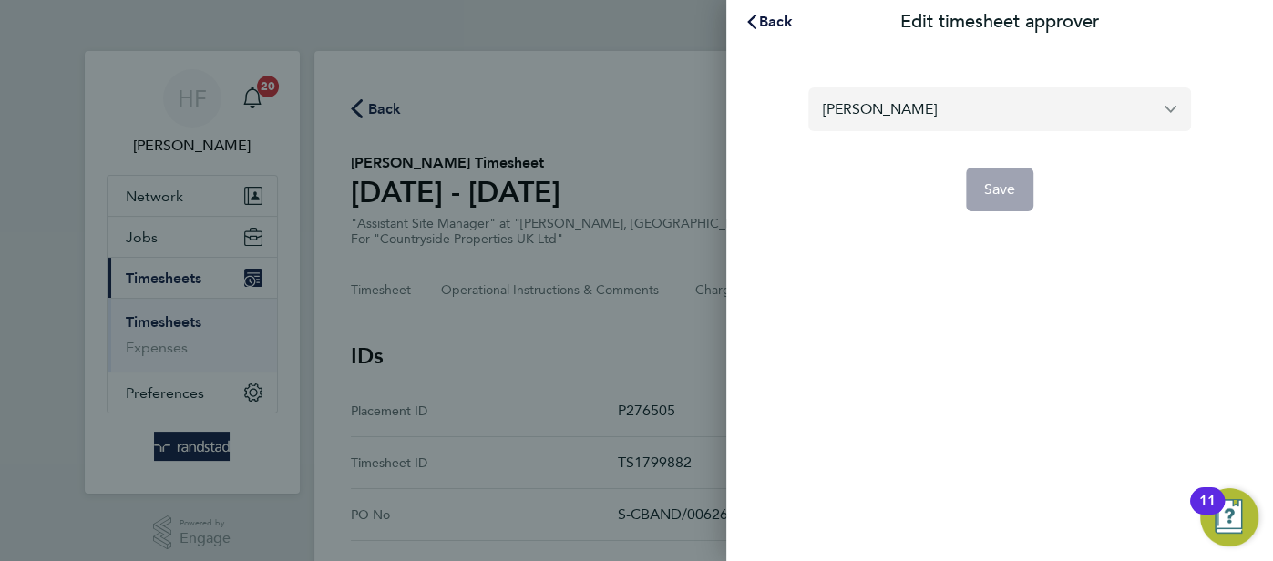
click at [870, 107] on input "Ian Andrews" at bounding box center [999, 108] width 383 height 43
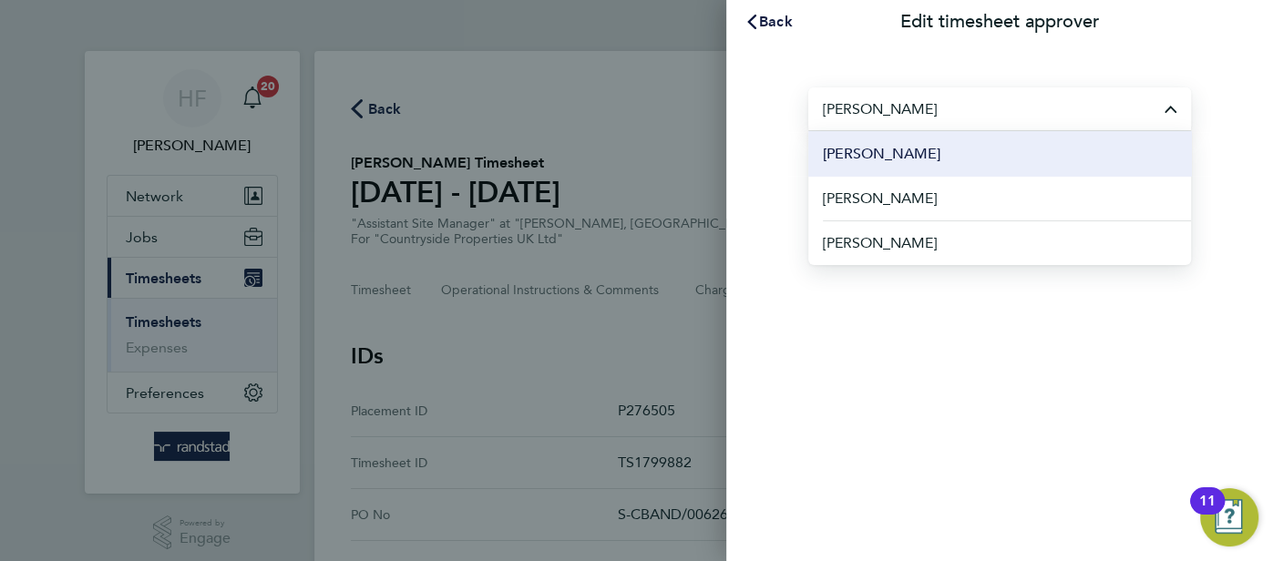
click at [912, 146] on li "Adrian Faur" at bounding box center [999, 153] width 383 height 45
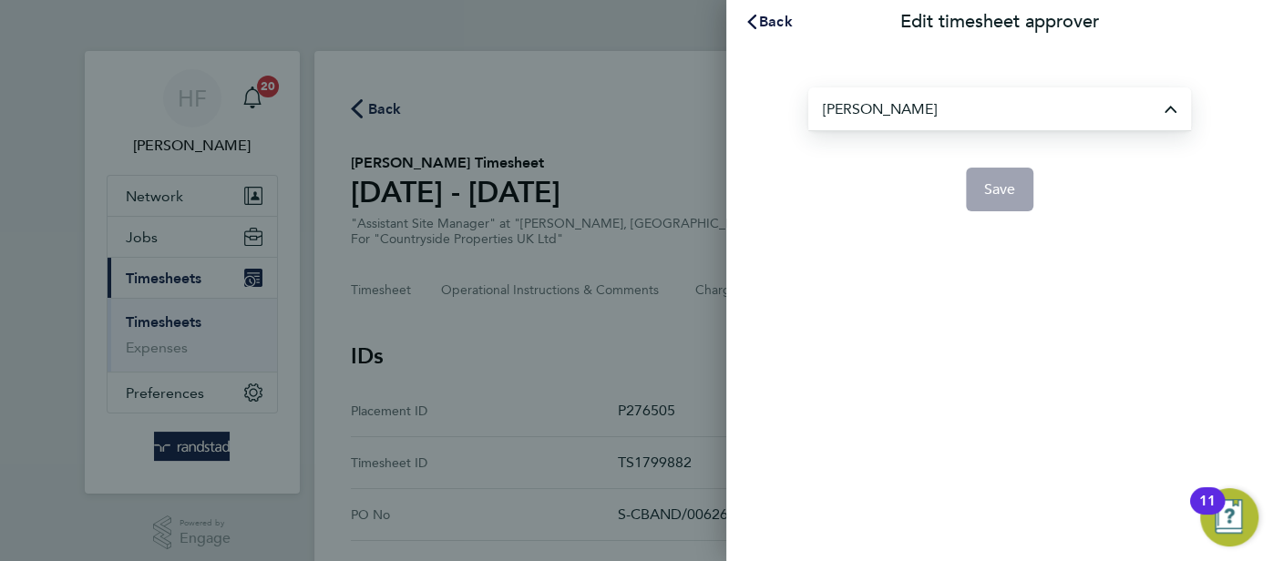
type input "Adrian Faur"
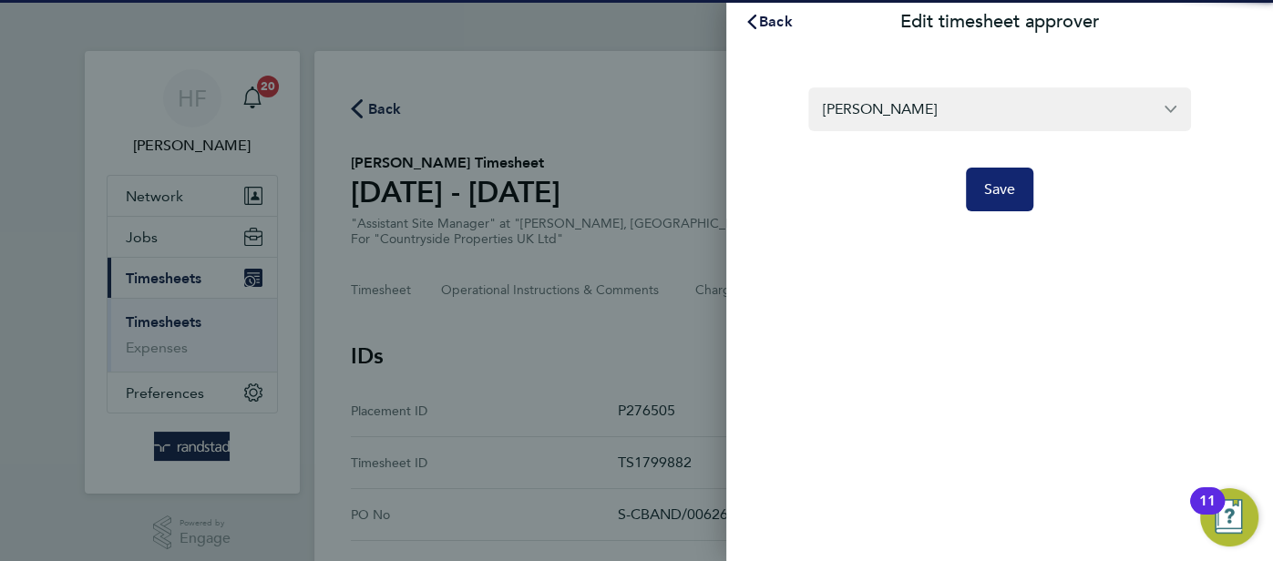
click at [1017, 201] on button "Save" at bounding box center [1000, 190] width 68 height 44
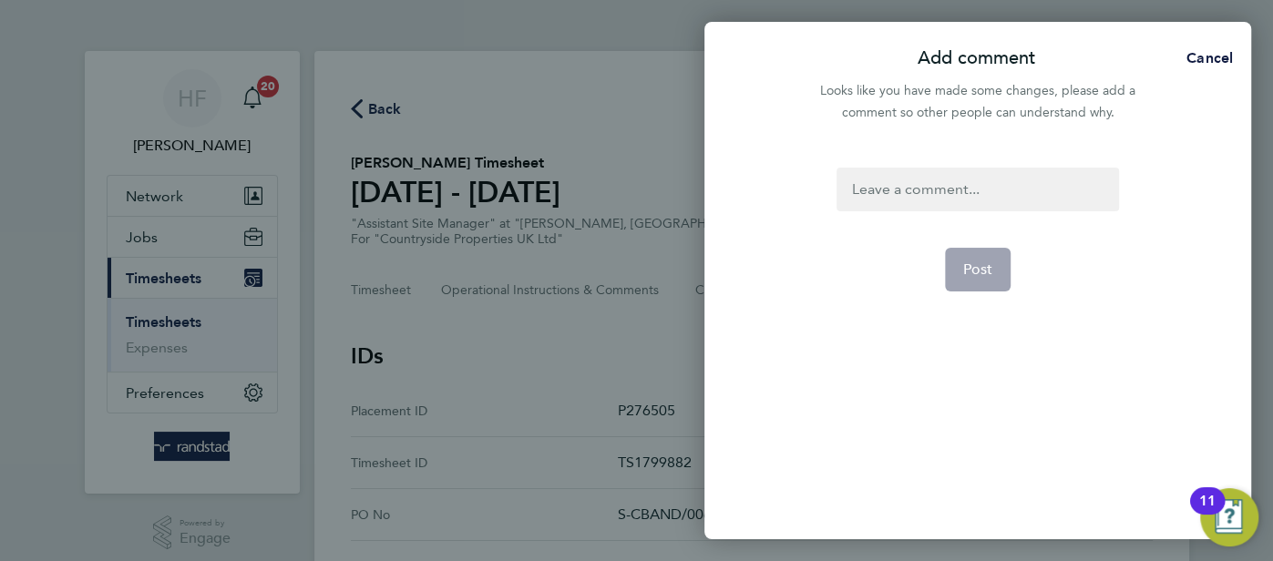
click at [892, 191] on div at bounding box center [977, 190] width 282 height 44
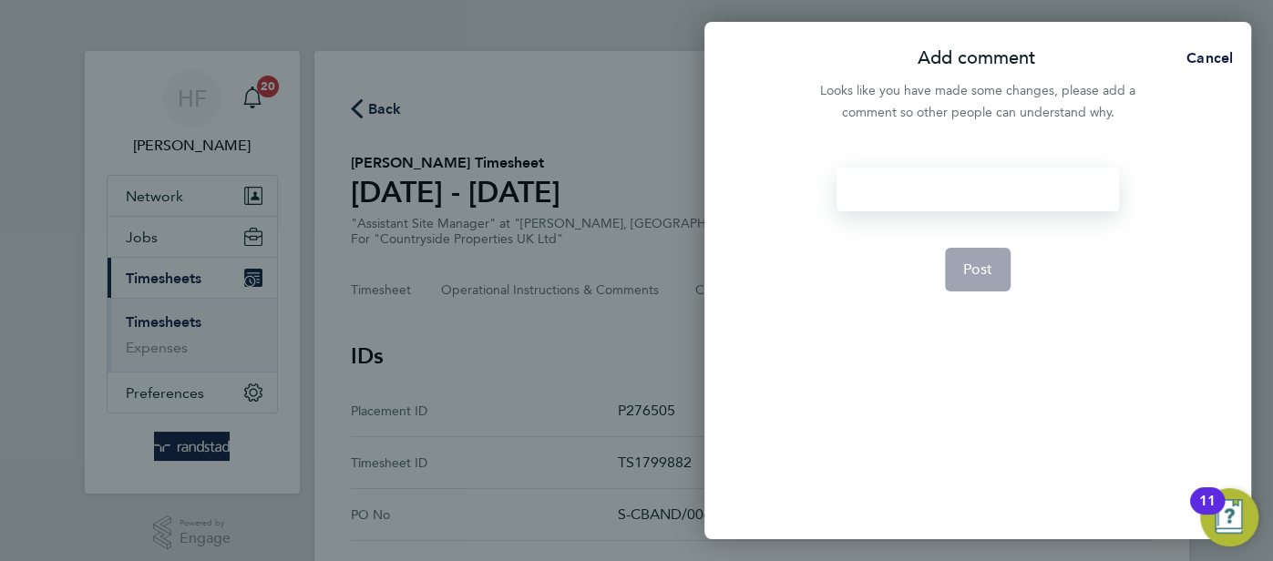
click at [873, 192] on div at bounding box center [977, 190] width 282 height 44
click at [991, 266] on span "Post" at bounding box center [978, 270] width 30 height 18
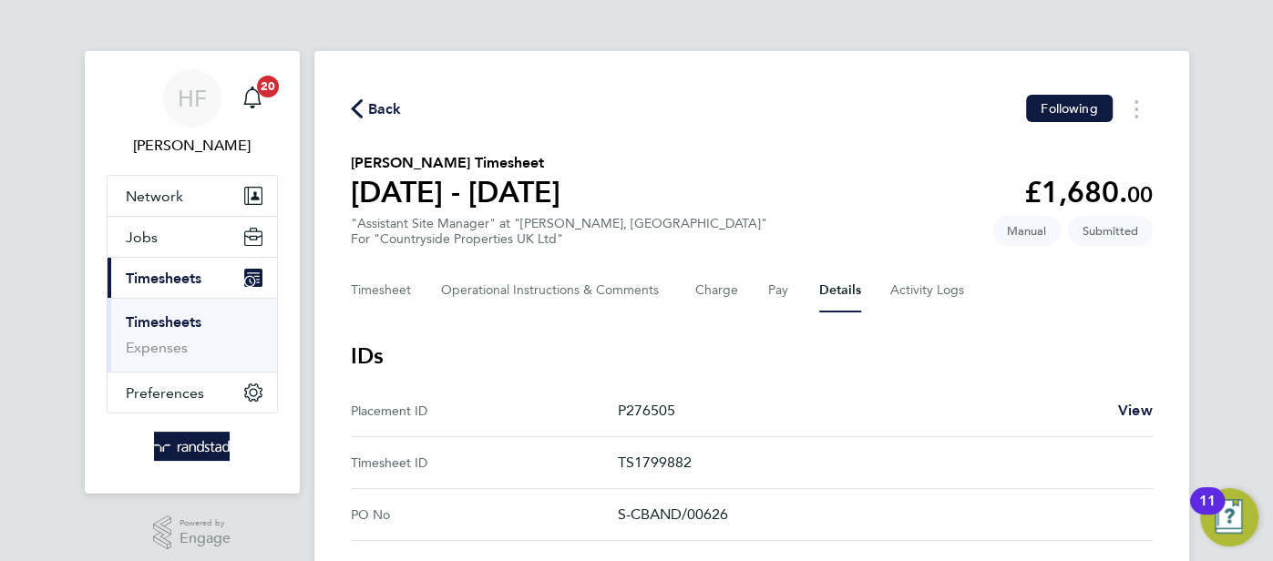
click at [197, 321] on link "Timesheets" at bounding box center [164, 321] width 76 height 17
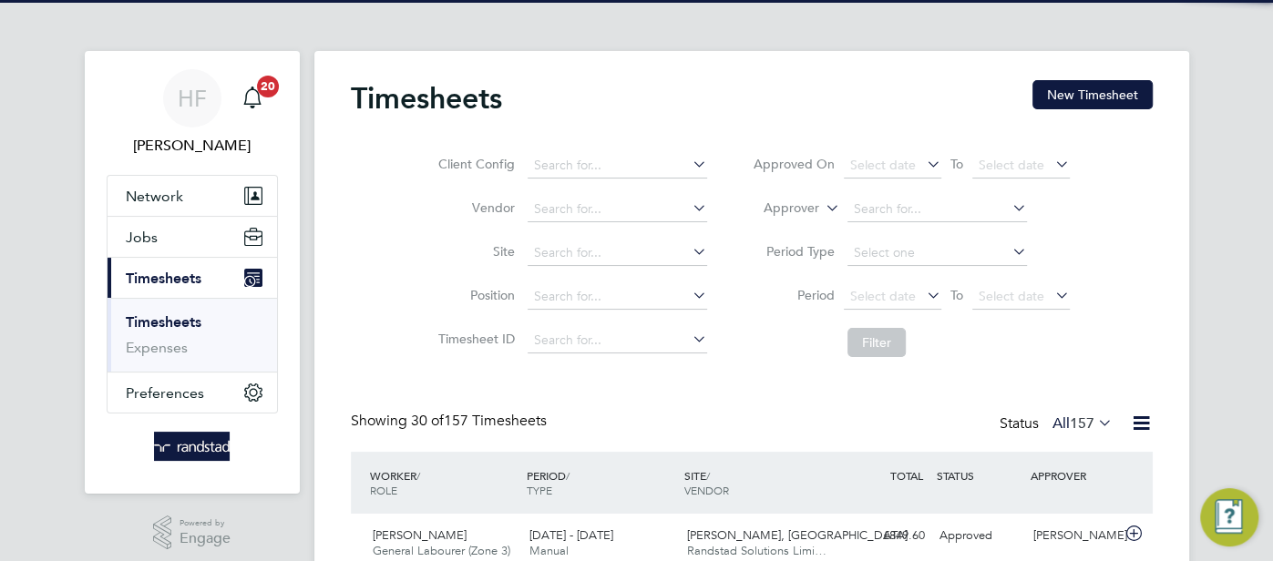
scroll to position [46, 158]
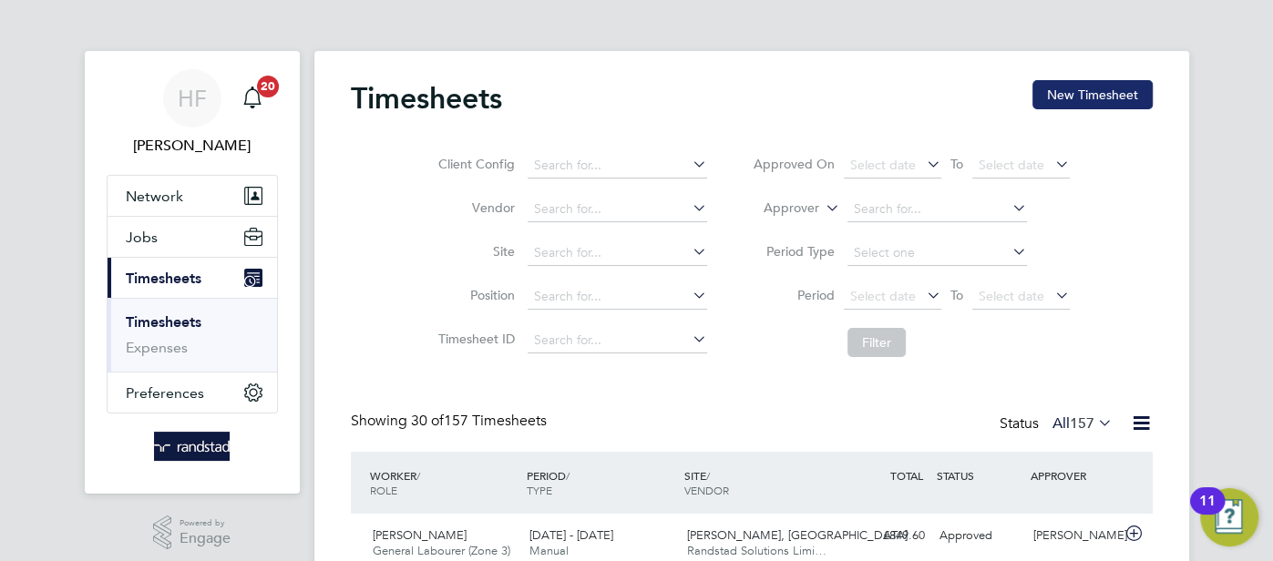
click at [1076, 94] on button "New Timesheet" at bounding box center [1092, 94] width 120 height 29
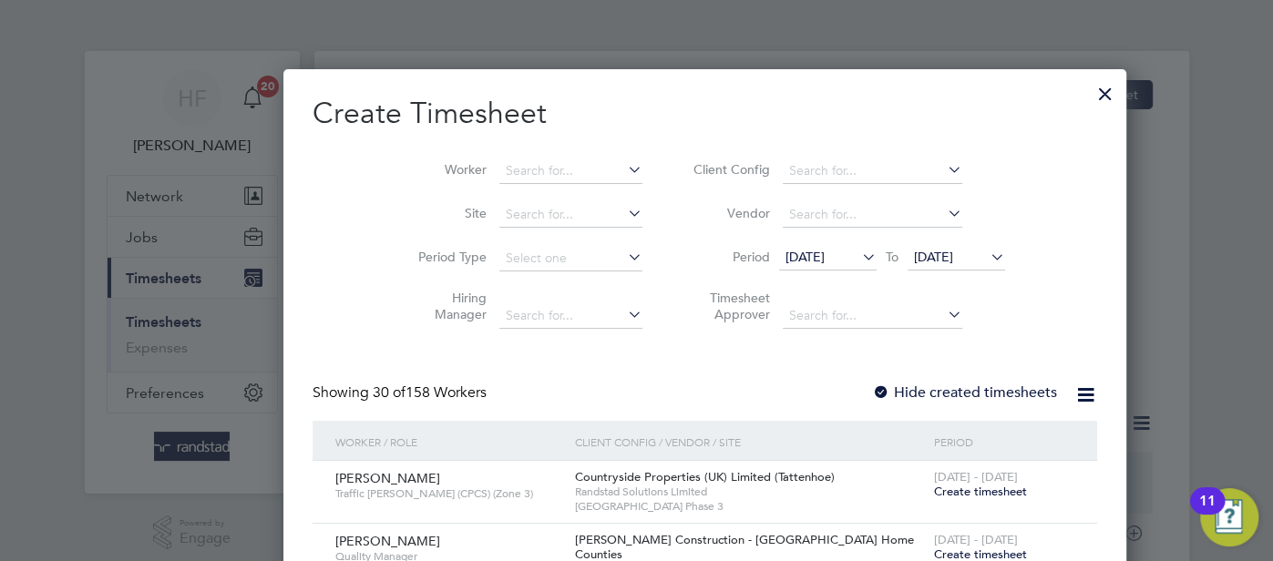
click at [624, 164] on icon at bounding box center [624, 170] width 0 height 26
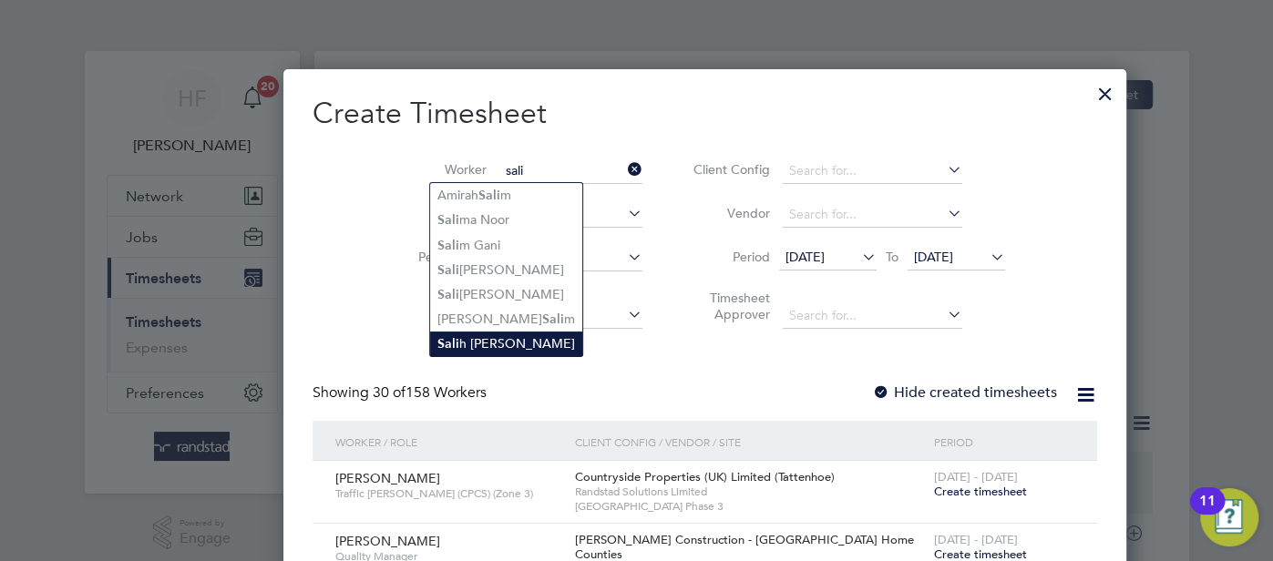
click at [484, 347] on li "Sali h Rezg Mohammed Kia" at bounding box center [506, 344] width 152 height 25
type input "Salih Rezg Mohammed Kia"
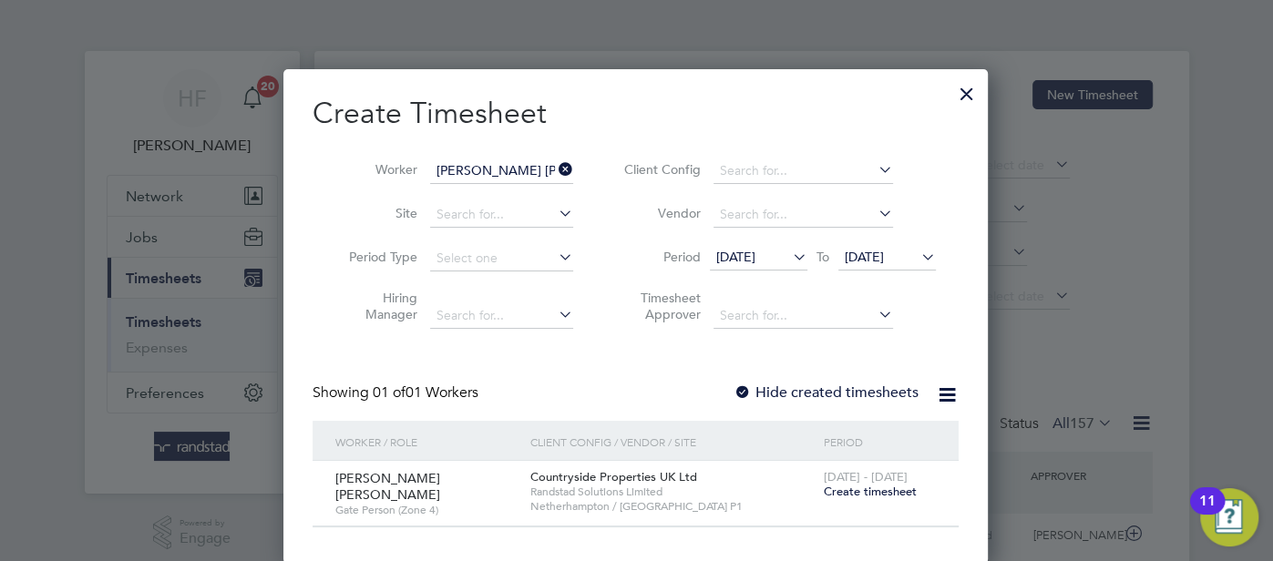
click at [843, 492] on span "Create timesheet" at bounding box center [869, 491] width 93 height 15
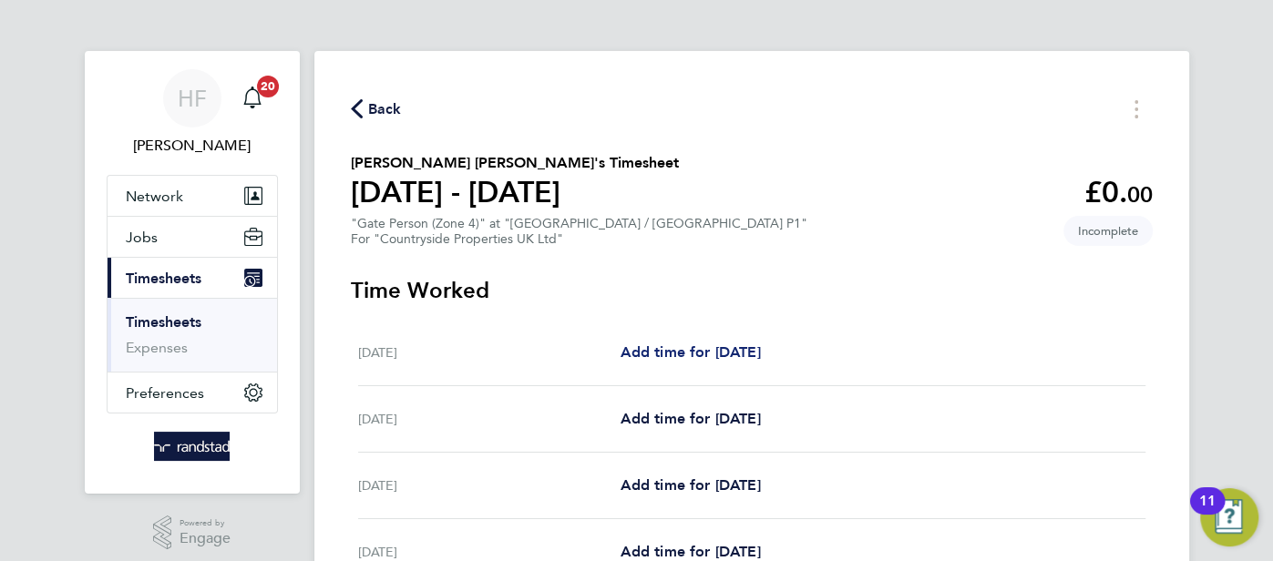
click at [758, 353] on span "Add time for Mon 04 Aug" at bounding box center [690, 352] width 140 height 17
select select "30"
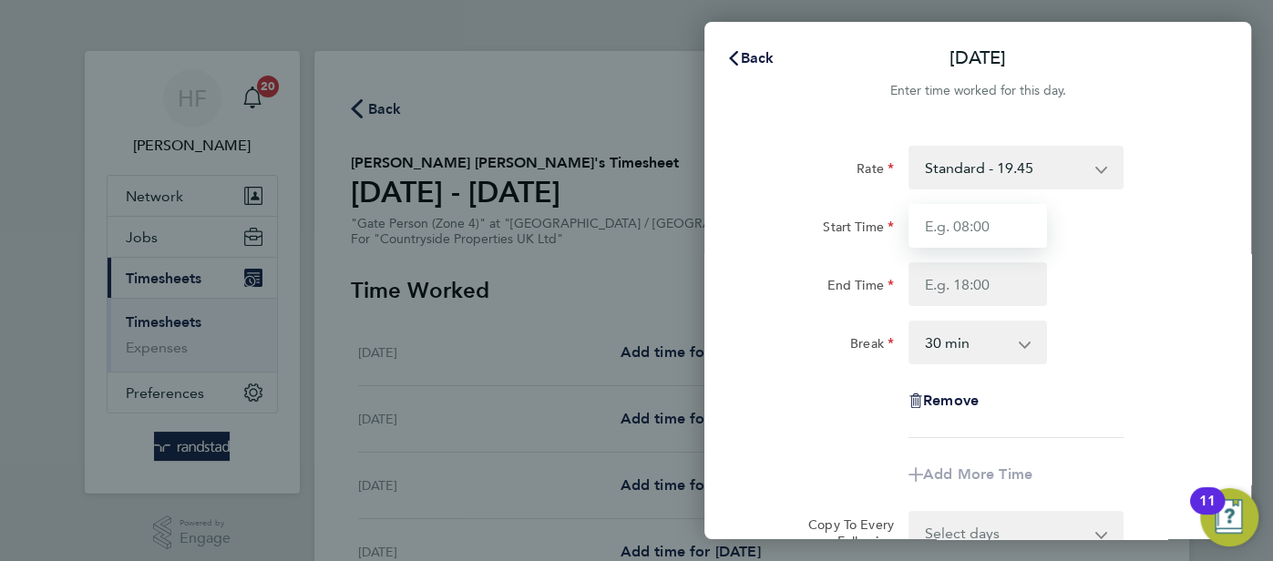
click at [964, 233] on input "Start Time" at bounding box center [977, 226] width 138 height 44
type input "07:30"
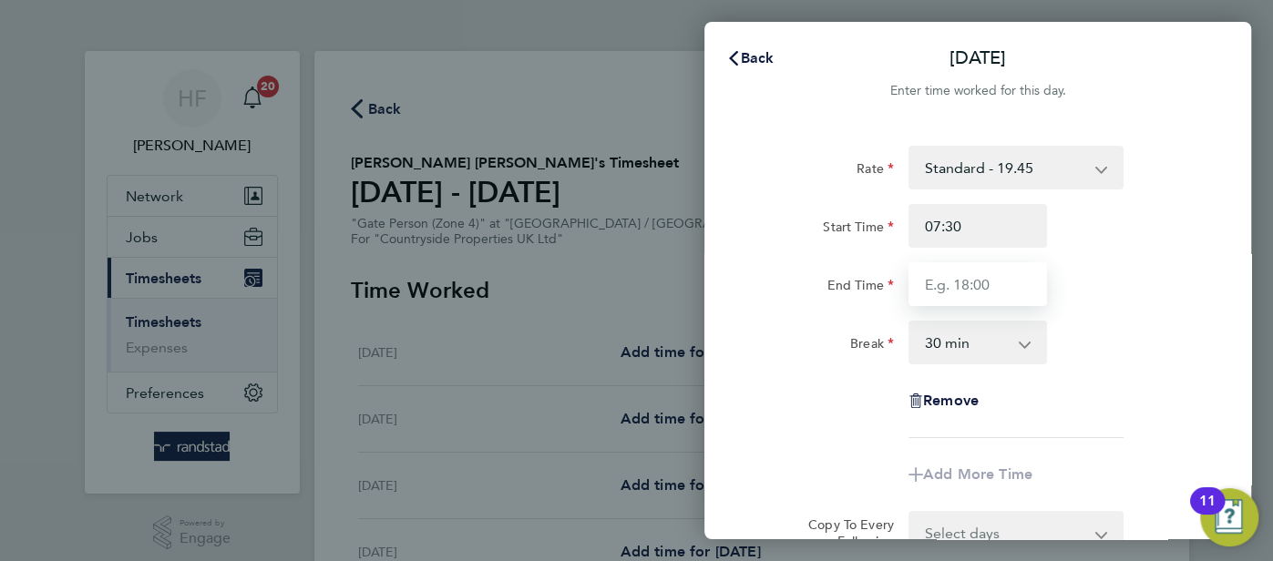
click at [977, 281] on input "End Time" at bounding box center [977, 284] width 138 height 44
type input "17:00"
click at [1175, 409] on div "Remove" at bounding box center [977, 401] width 459 height 44
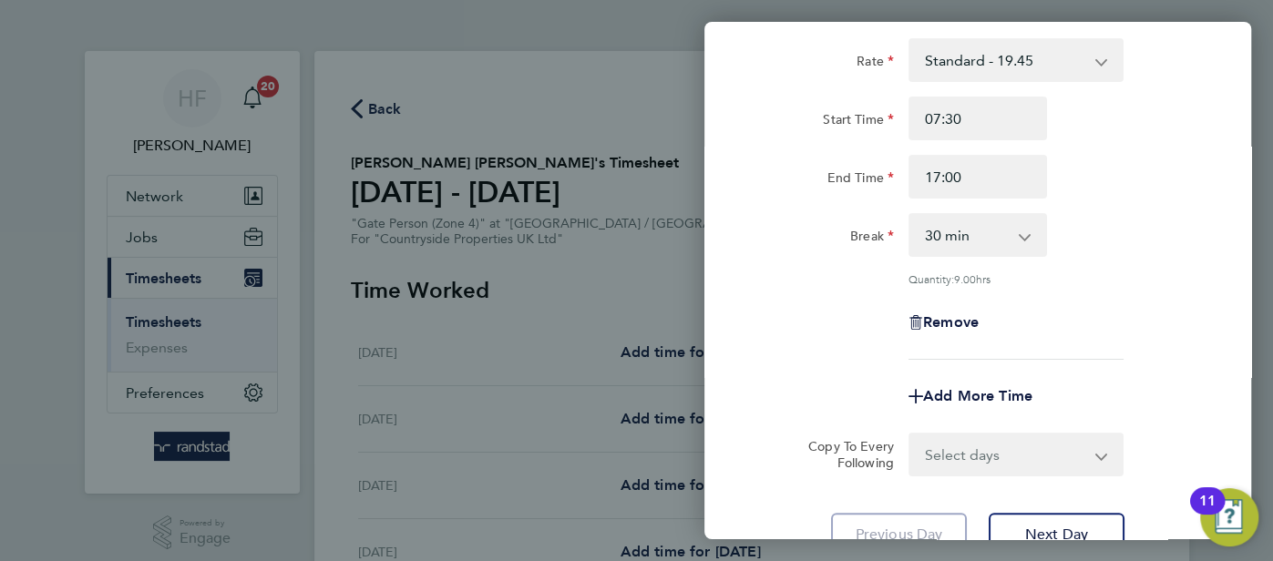
scroll to position [222, 0]
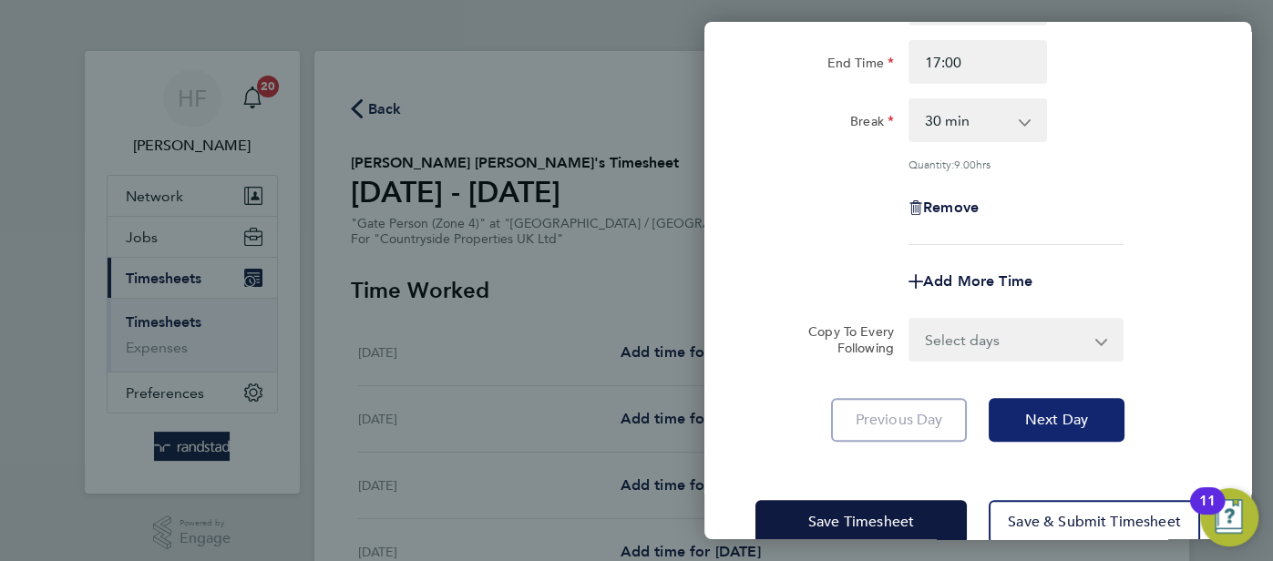
click at [1021, 413] on button "Next Day" at bounding box center [1057, 420] width 136 height 44
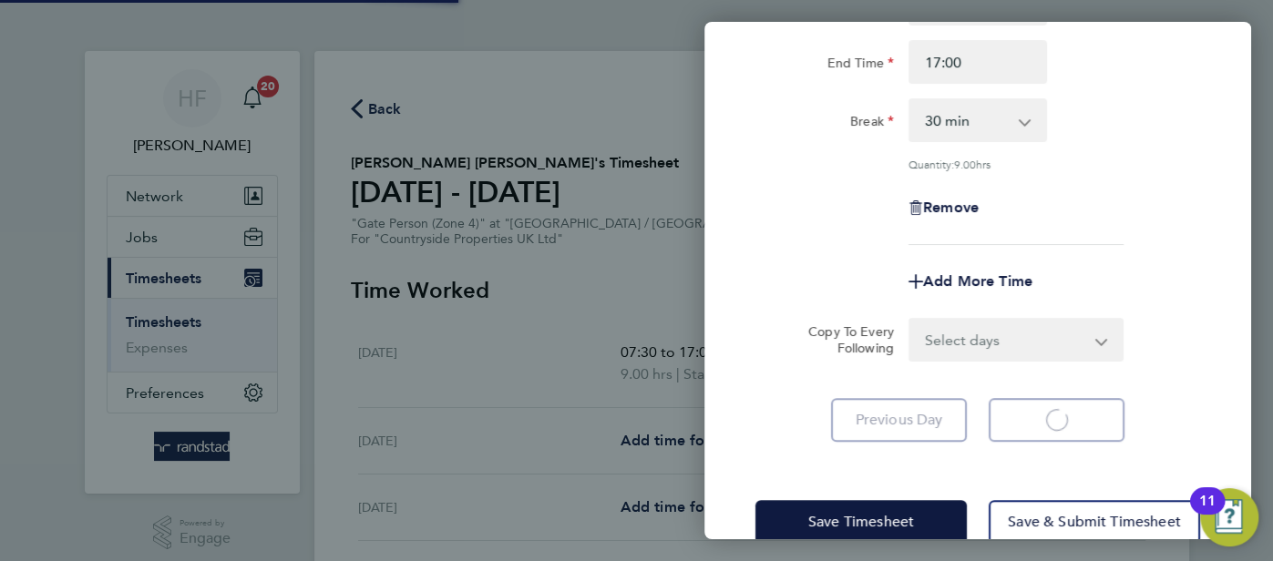
scroll to position [167, 0]
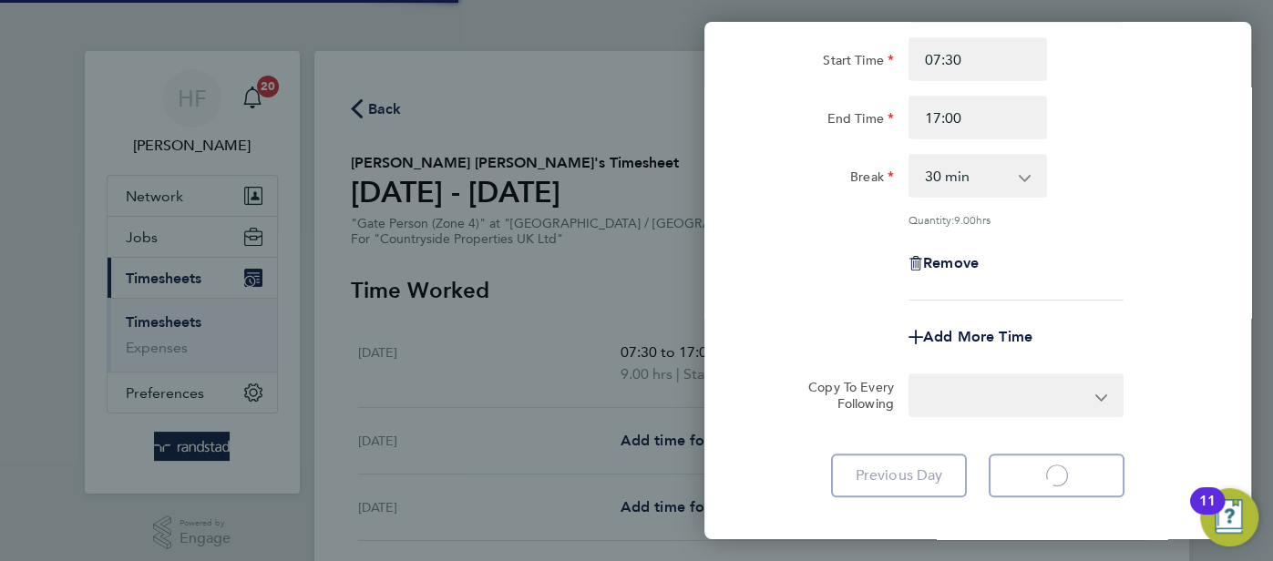
select select "30"
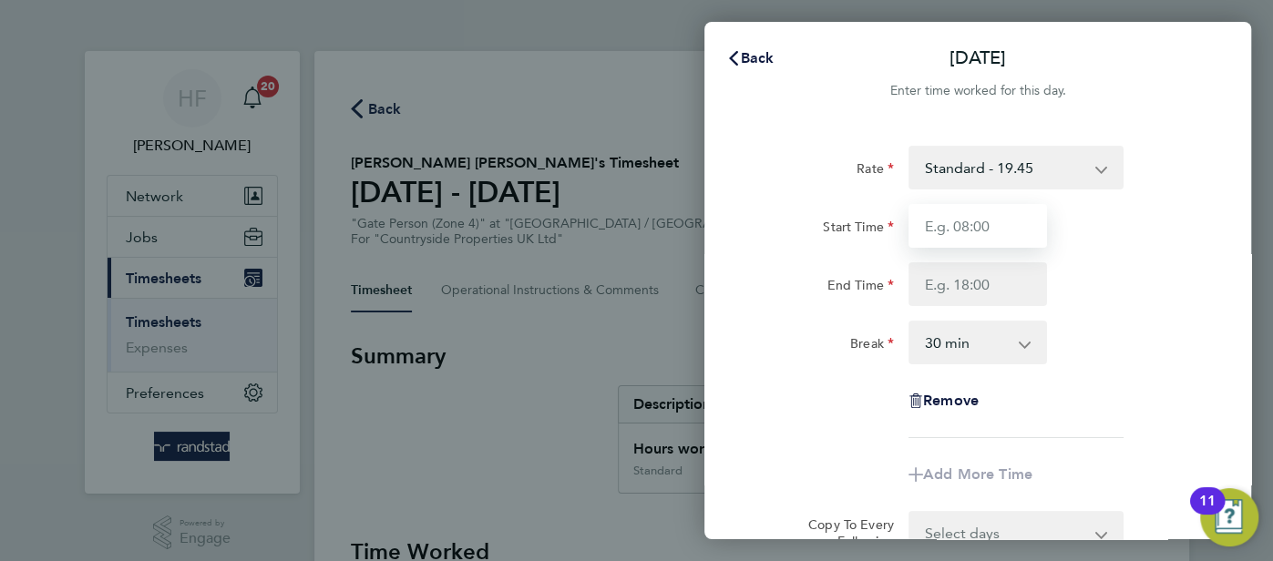
click at [932, 231] on input "Start Time" at bounding box center [977, 226] width 138 height 44
type input "07:30"
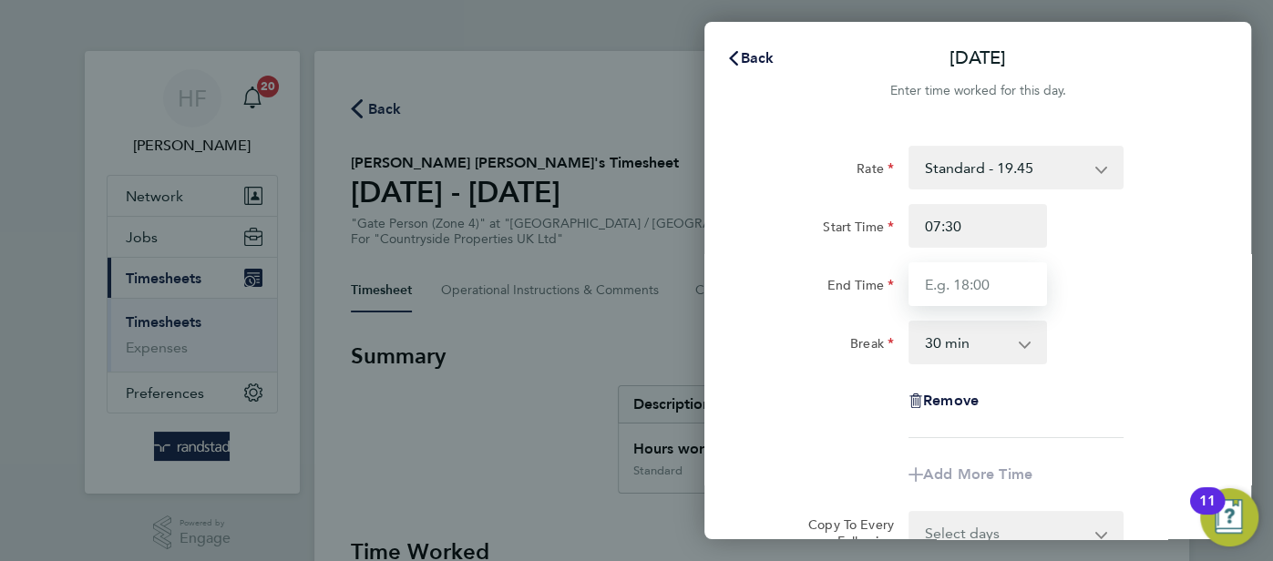
click at [929, 283] on input "End Time" at bounding box center [977, 284] width 138 height 44
type input "17:00"
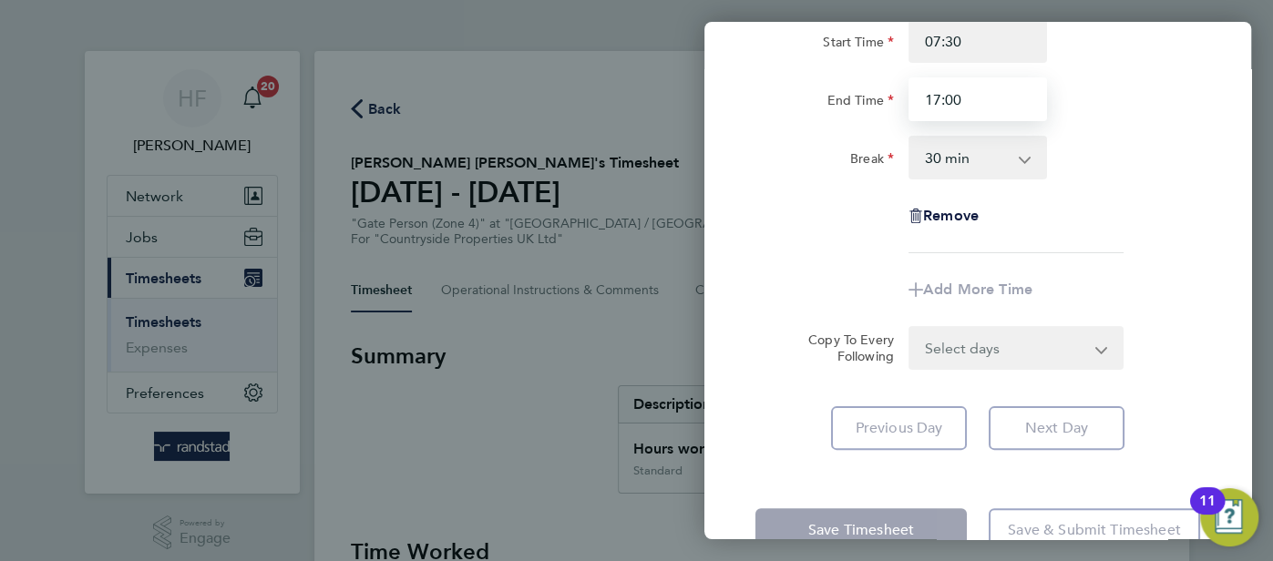
scroll to position [187, 0]
click at [833, 274] on app-timesheet-line-form-group "Rate Standard - 19.45 Start Time 07:30 End Time 17:00 Break 0 min 15 min 30 min…" at bounding box center [977, 134] width 445 height 351
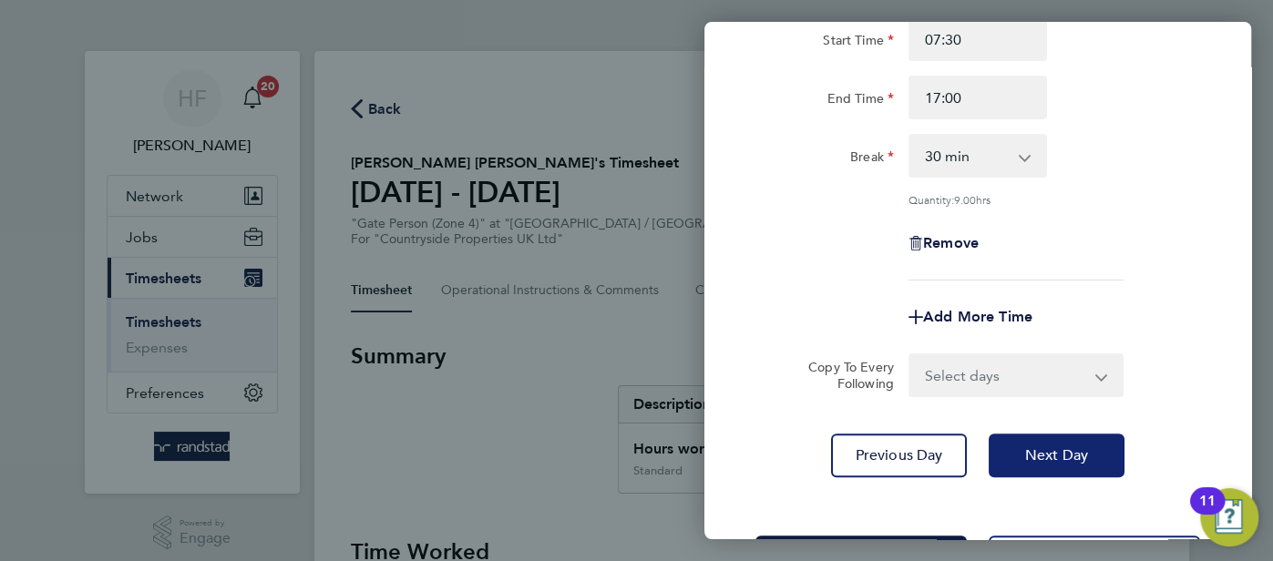
click at [1039, 461] on button "Next Day" at bounding box center [1057, 456] width 136 height 44
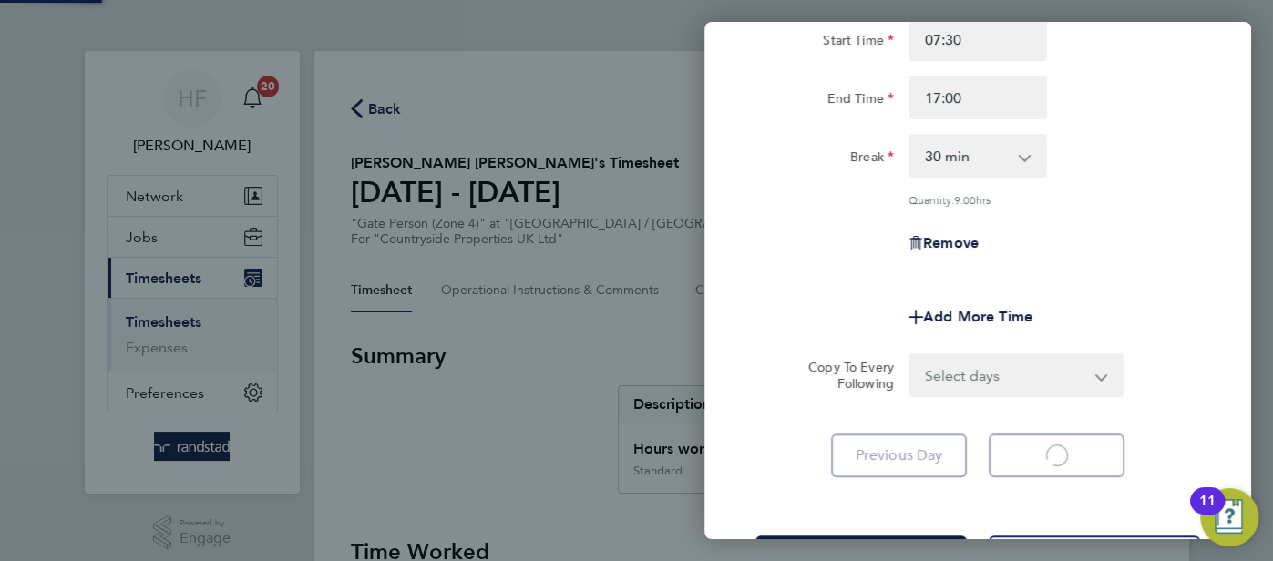
select select "30"
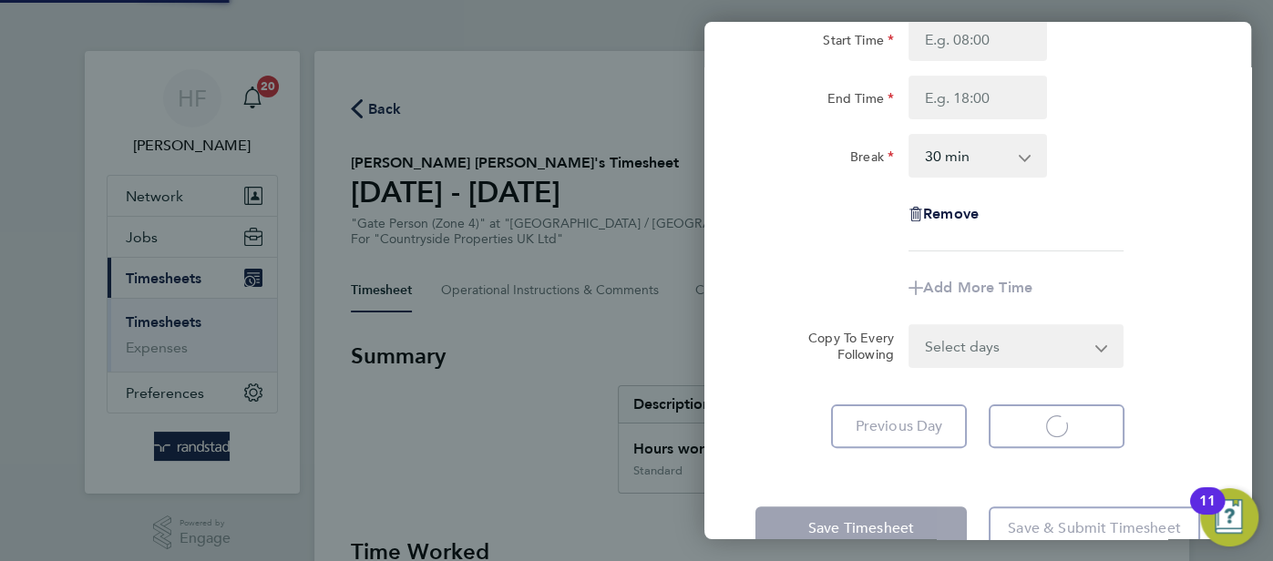
select select "30"
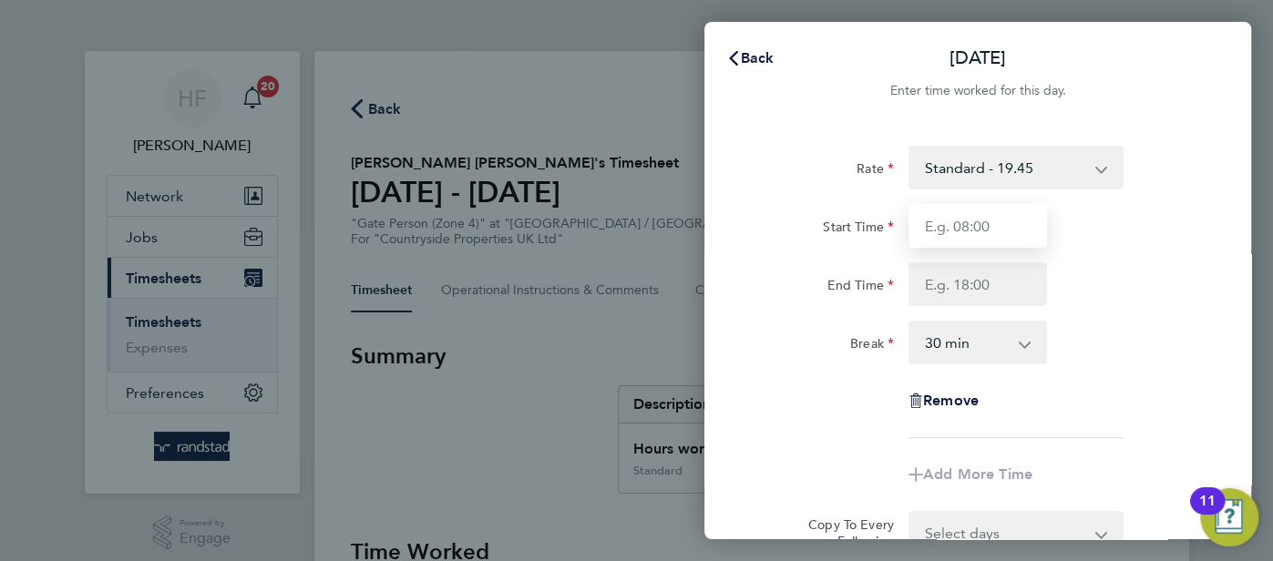
click at [937, 227] on input "Start Time" at bounding box center [977, 226] width 138 height 44
type input "07:30"
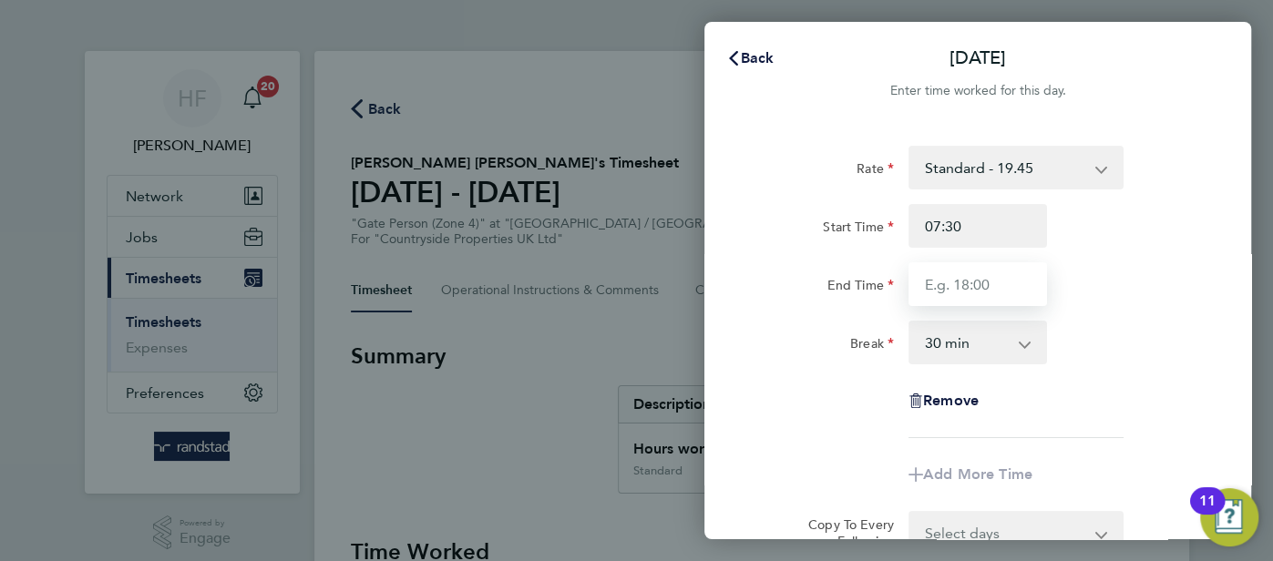
click at [941, 285] on input "End Time" at bounding box center [977, 284] width 138 height 44
type input "17:00"
click at [786, 385] on div "Rate Standard - 19.45 Start Time 07:30 End Time 17:00 Break 0 min 15 min 30 min…" at bounding box center [977, 292] width 445 height 292
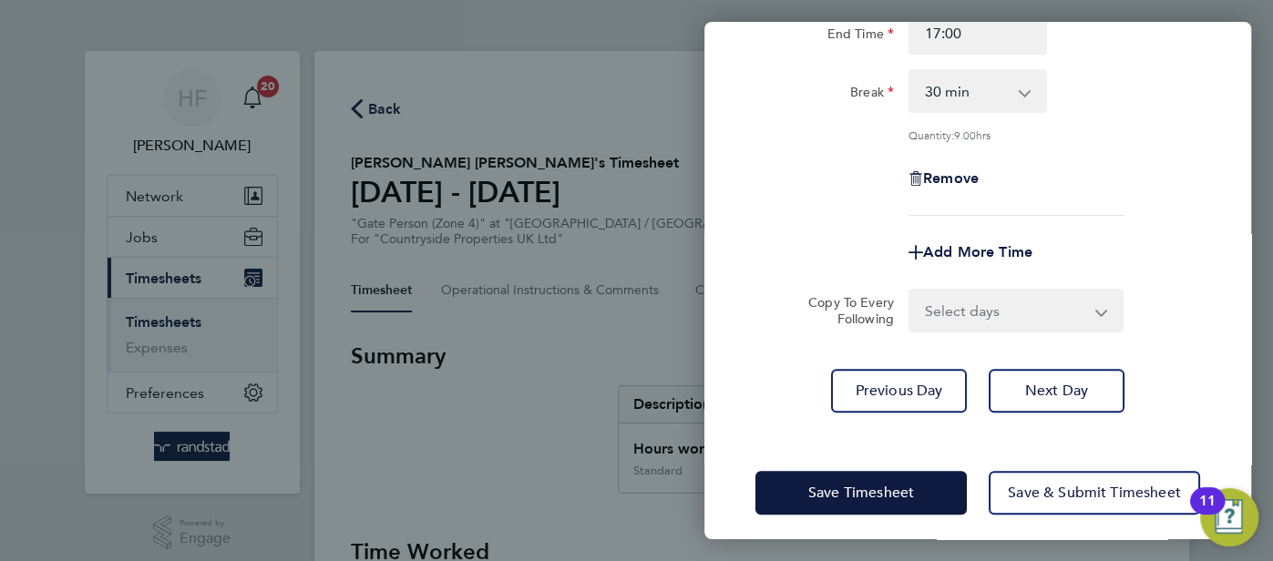
scroll to position [260, 0]
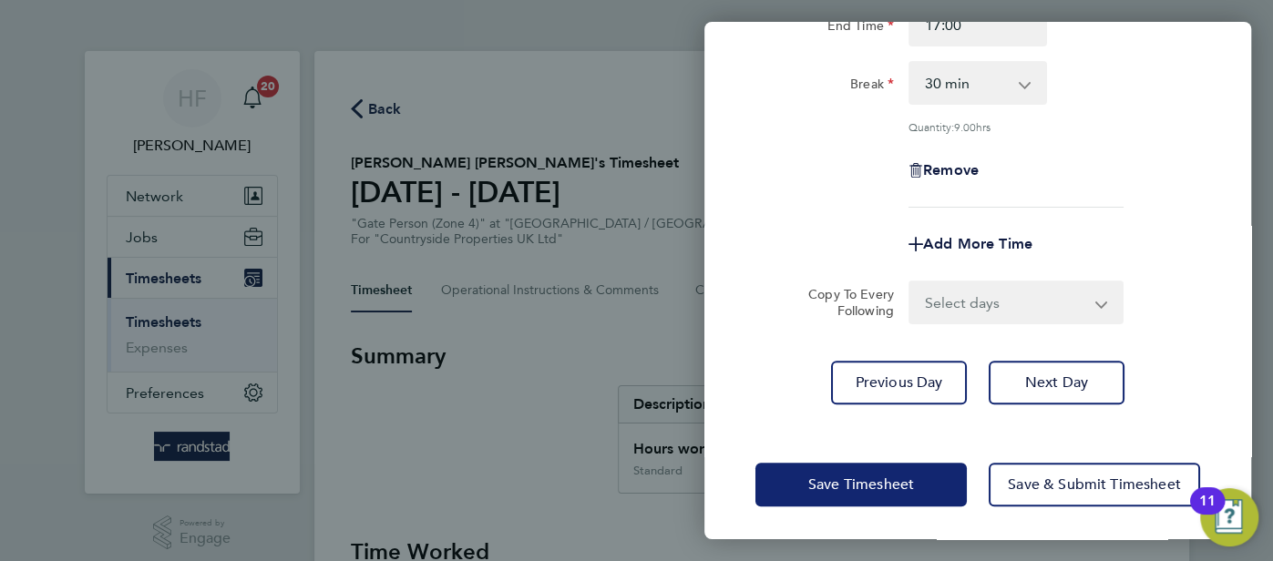
click at [817, 479] on span "Save Timesheet" at bounding box center [861, 485] width 106 height 18
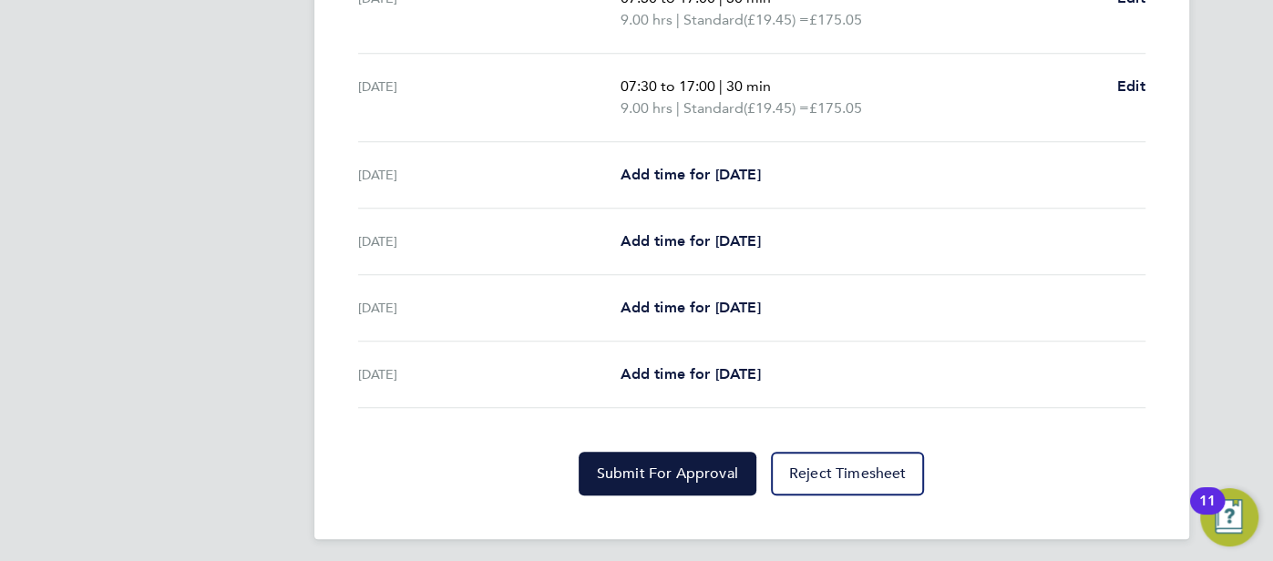
scroll to position [706, 0]
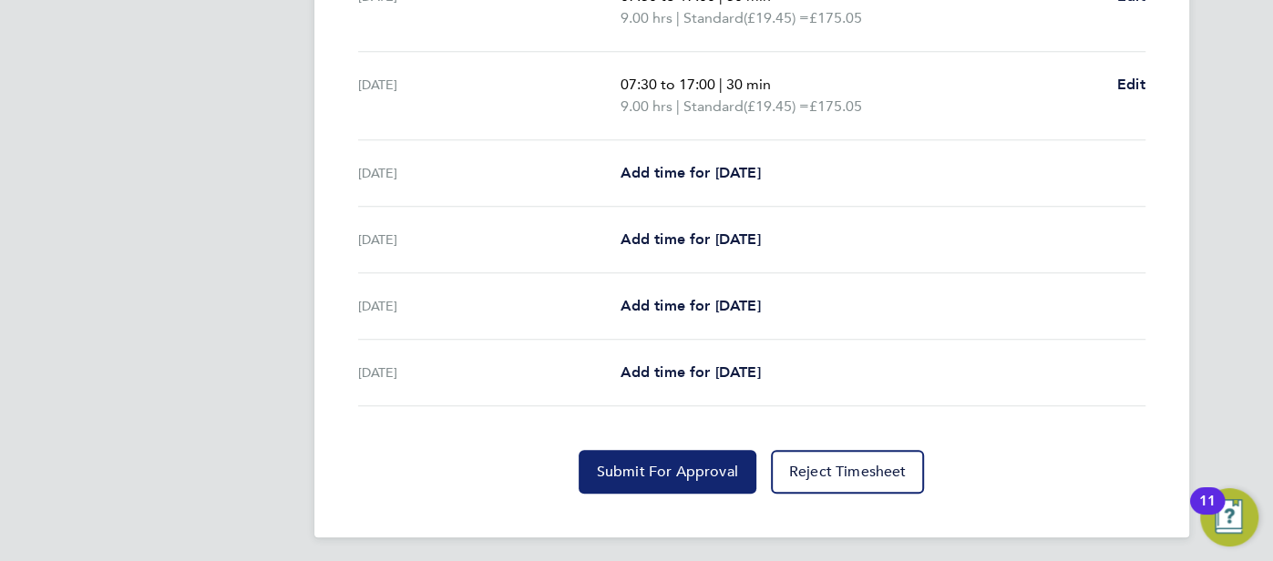
click at [646, 468] on span "Submit For Approval" at bounding box center [667, 472] width 141 height 18
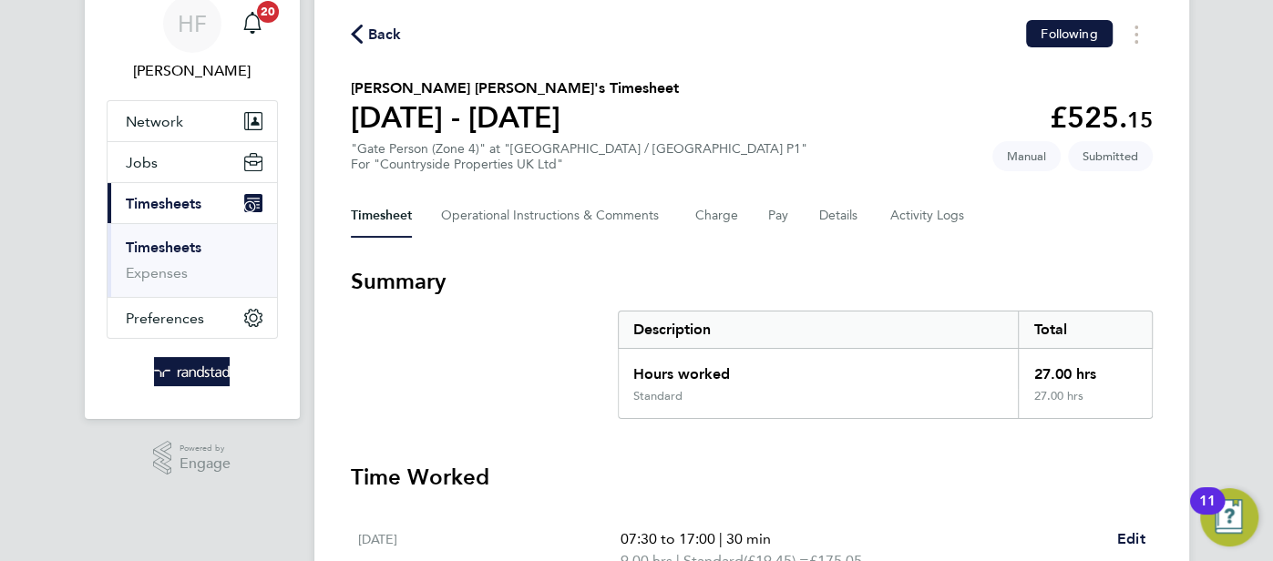
scroll to position [0, 0]
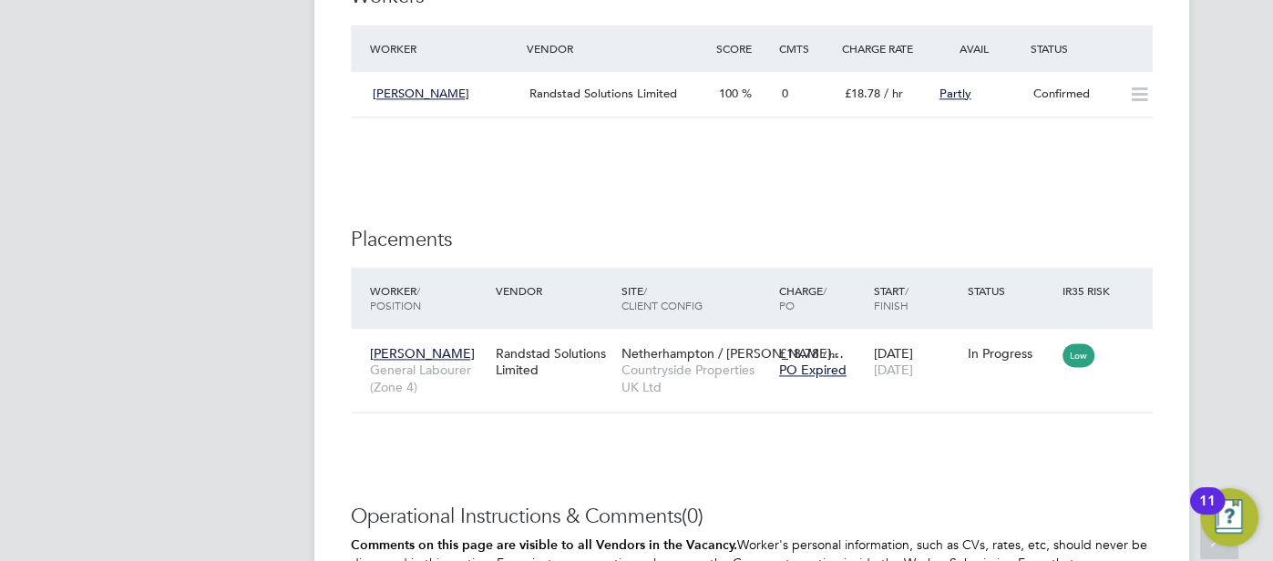
scroll to position [1619, 0]
click at [646, 355] on span "Netherhampton / Wilt…" at bounding box center [732, 352] width 222 height 16
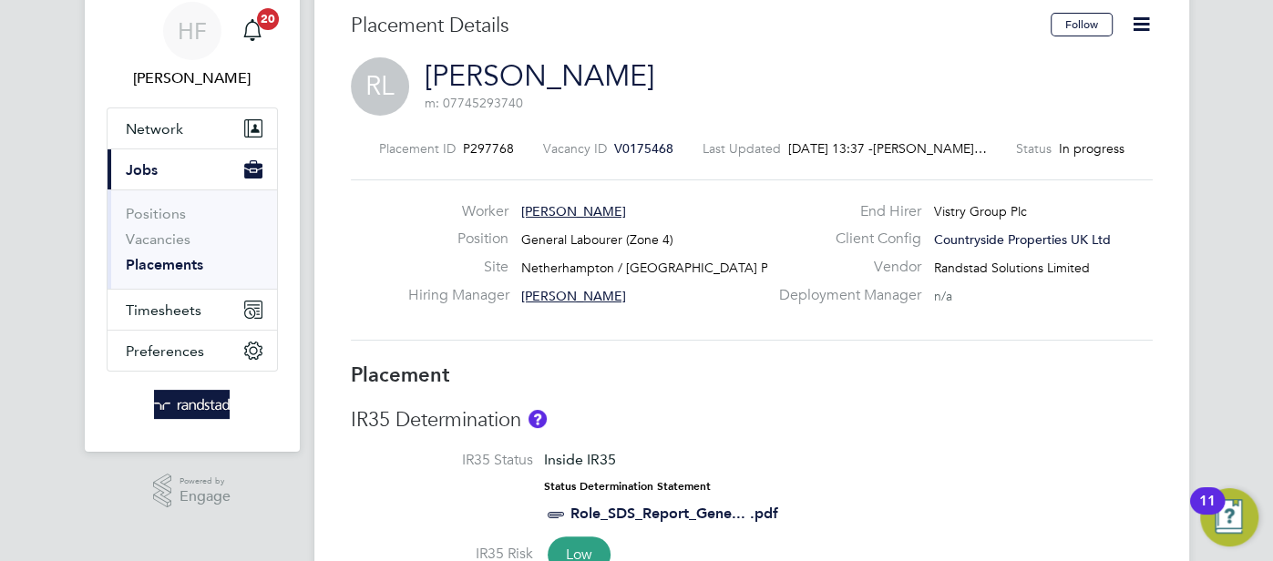
scroll to position [76, 0]
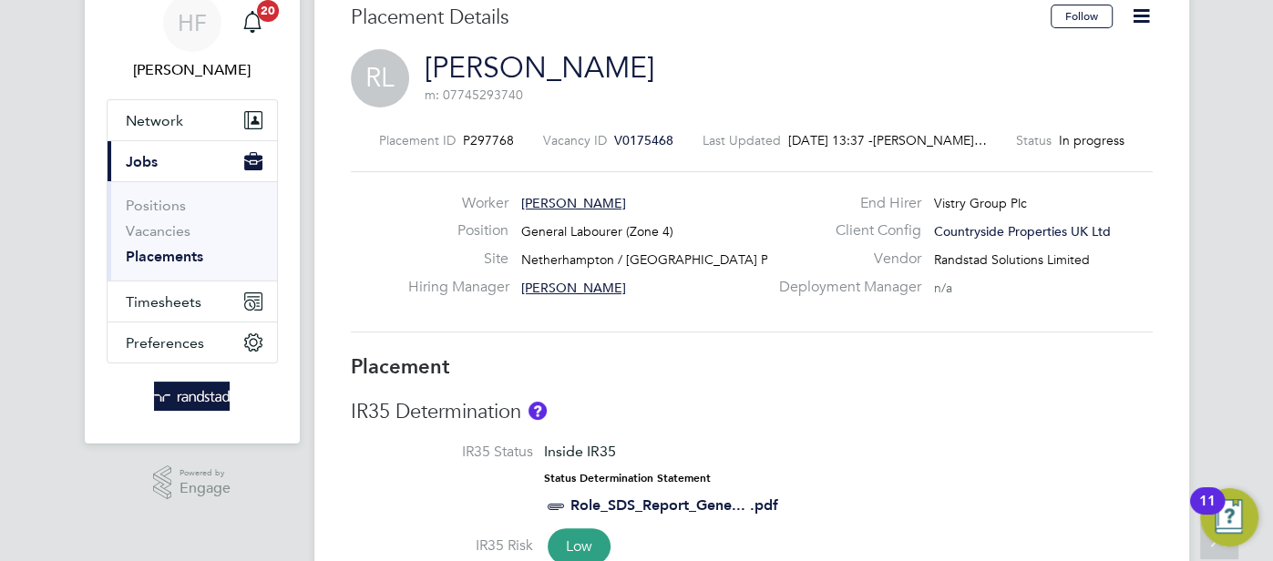
click at [178, 260] on link "Placements" at bounding box center [164, 256] width 77 height 17
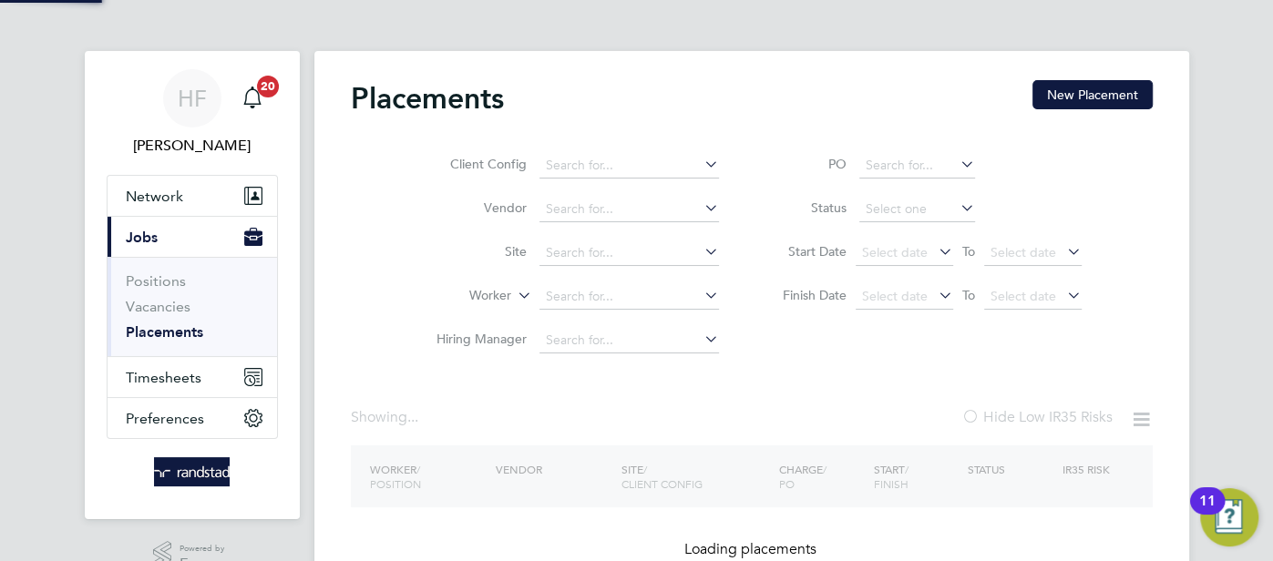
click at [701, 250] on icon at bounding box center [701, 252] width 0 height 26
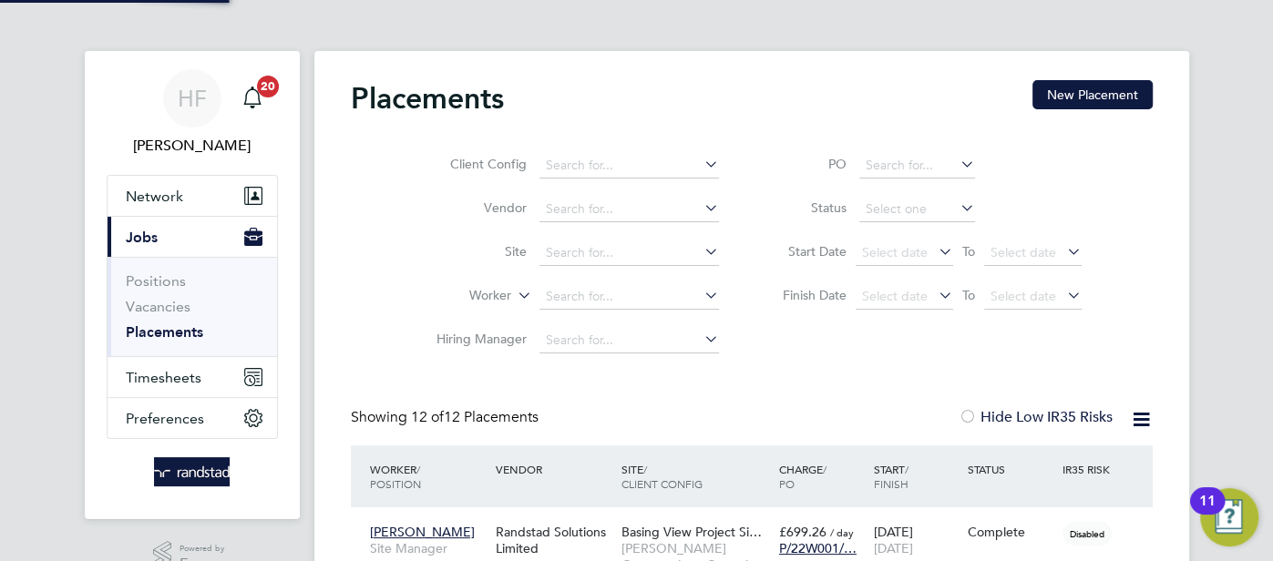
scroll to position [85, 158]
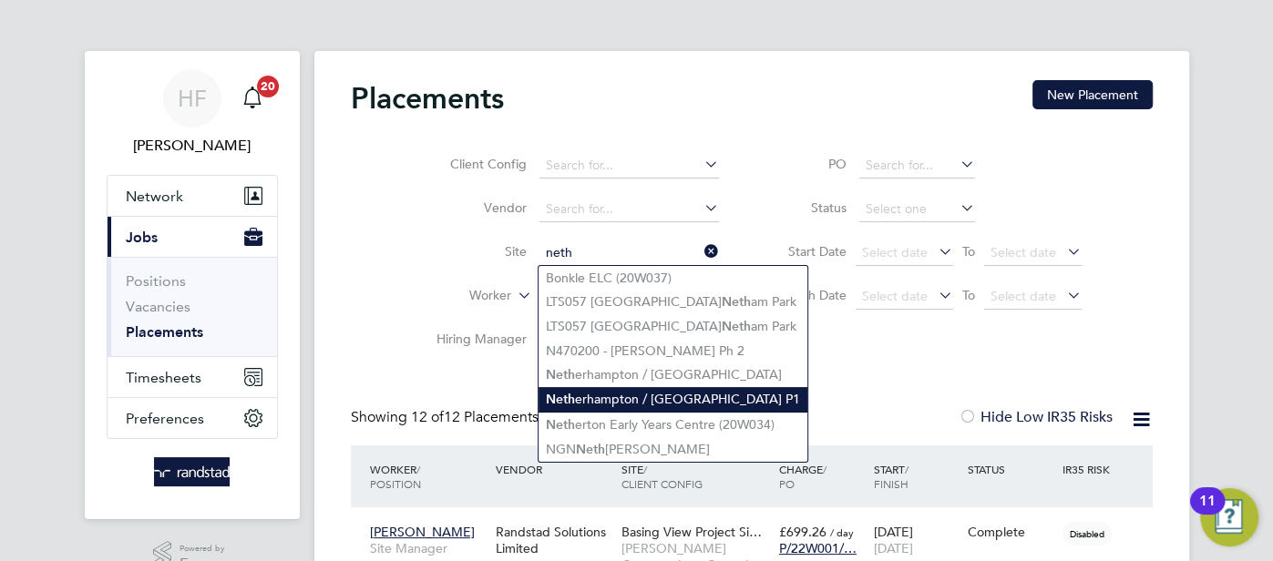
click at [650, 392] on li "Neth erhampton / Wilton Gate P1" at bounding box center [672, 399] width 269 height 25
type input "Netherhampton / Wilton Gate P1"
